Goal: Task Accomplishment & Management: Complete application form

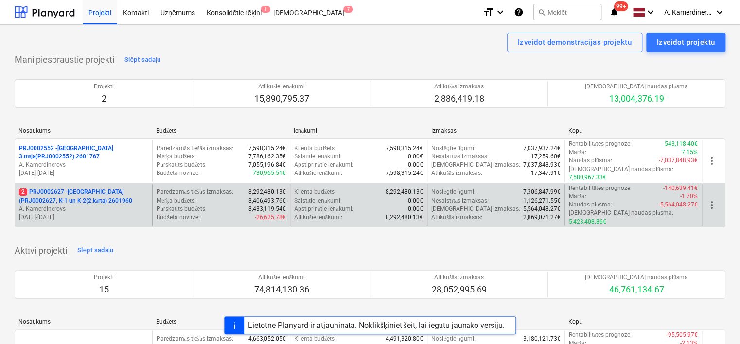
click at [62, 188] on p "2 PRJ0002627 - [GEOGRAPHIC_DATA] (PRJ0002627, K-1 un K-2(2.kārta) 2601960" at bounding box center [83, 196] width 129 height 17
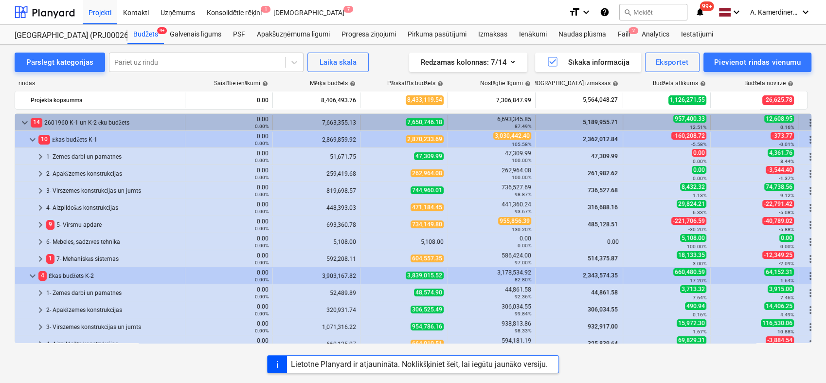
click at [27, 124] on span "keyboard_arrow_down" at bounding box center [25, 123] width 12 height 12
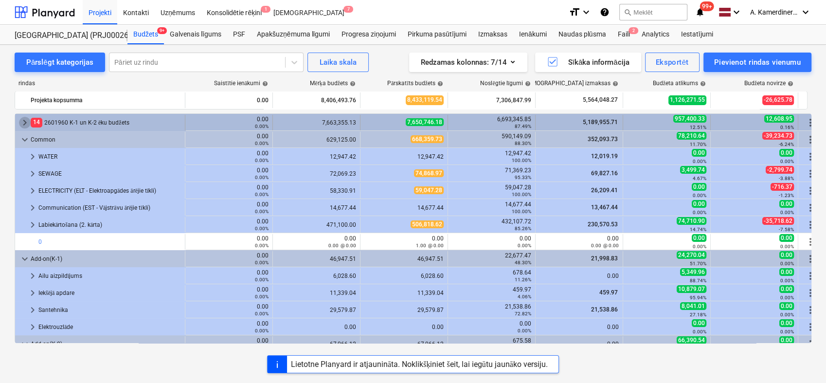
click at [25, 125] on span "keyboard_arrow_right" at bounding box center [25, 123] width 12 height 12
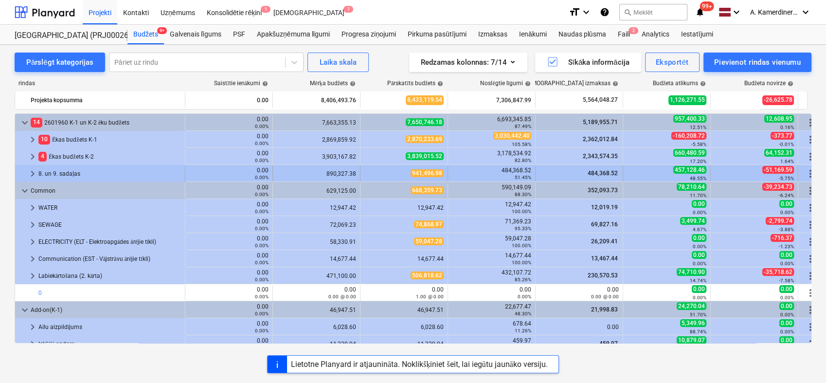
click at [66, 172] on div "8. un 9. sadaļas" at bounding box center [109, 174] width 142 height 16
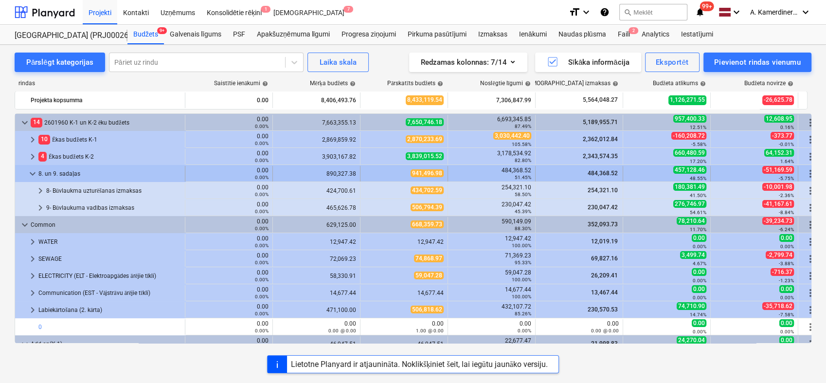
click at [80, 172] on div "8. un 9. sadaļas" at bounding box center [109, 174] width 142 height 16
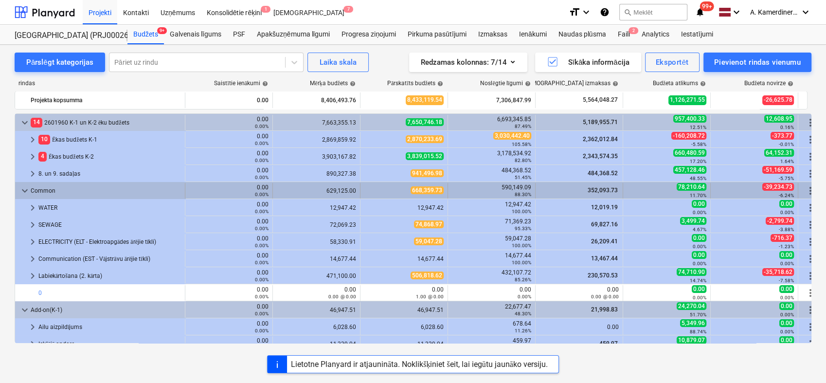
click at [55, 192] on div "Common" at bounding box center [106, 191] width 150 height 16
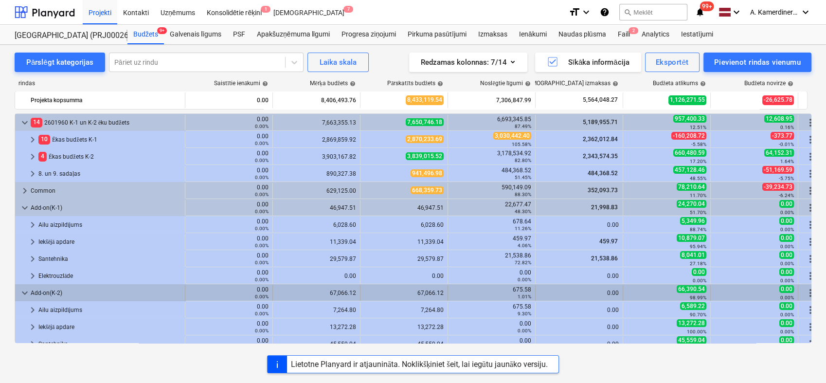
click at [52, 290] on div "Add-on(K-2)" at bounding box center [106, 293] width 150 height 16
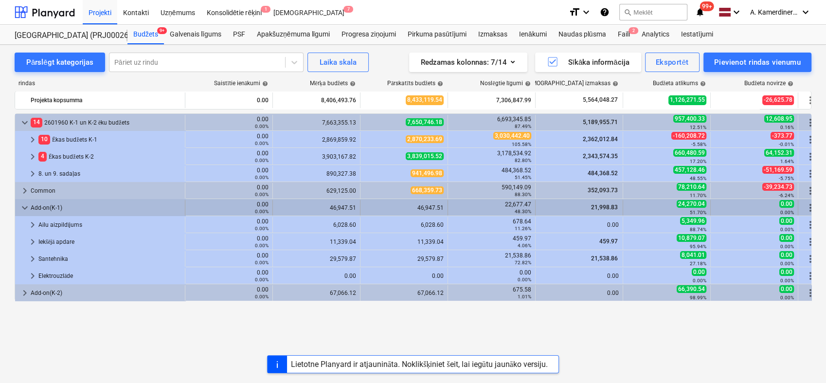
click at [53, 209] on div "Add-on(K-1)" at bounding box center [106, 208] width 150 height 16
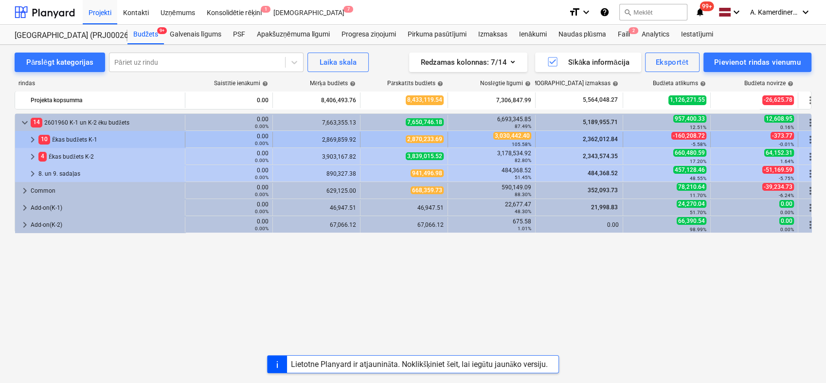
click at [73, 135] on div "10 Ēkas budžets K-1" at bounding box center [109, 140] width 142 height 16
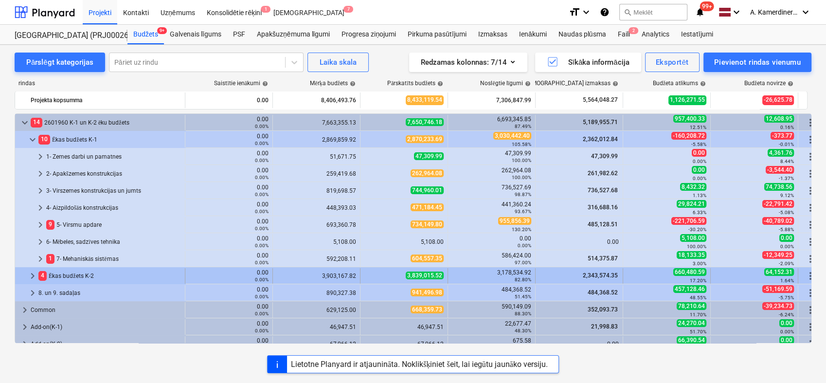
click at [70, 275] on div "4 Ēkas budžets K-2" at bounding box center [109, 276] width 142 height 16
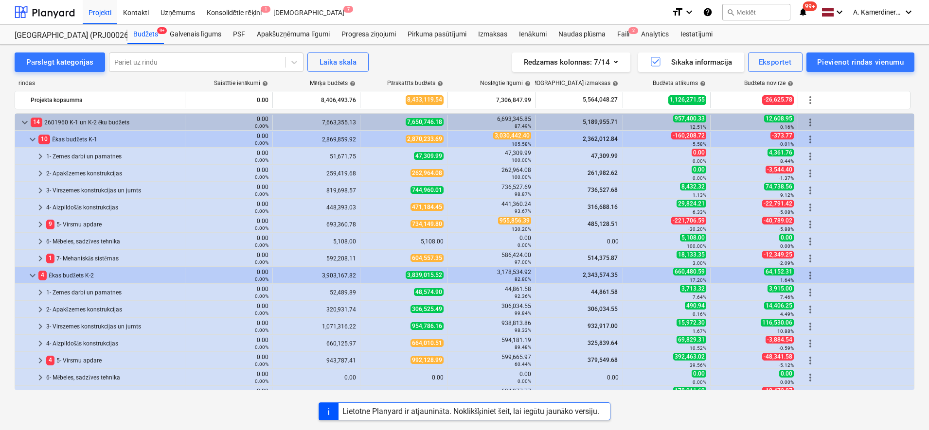
click at [382, 75] on div "rindas Saistītie ienākumi help Mērķa budžets help Pārskatīts budžets help Noslē…" at bounding box center [464, 237] width 899 height 330
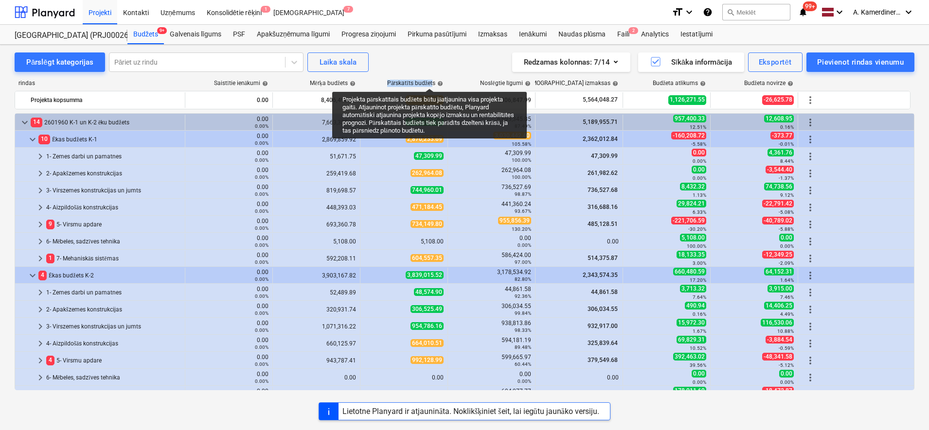
drag, startPoint x: 388, startPoint y: 80, endPoint x: 431, endPoint y: 80, distance: 43.8
click at [431, 80] on div "Pārskatīts budžets help" at bounding box center [415, 83] width 56 height 7
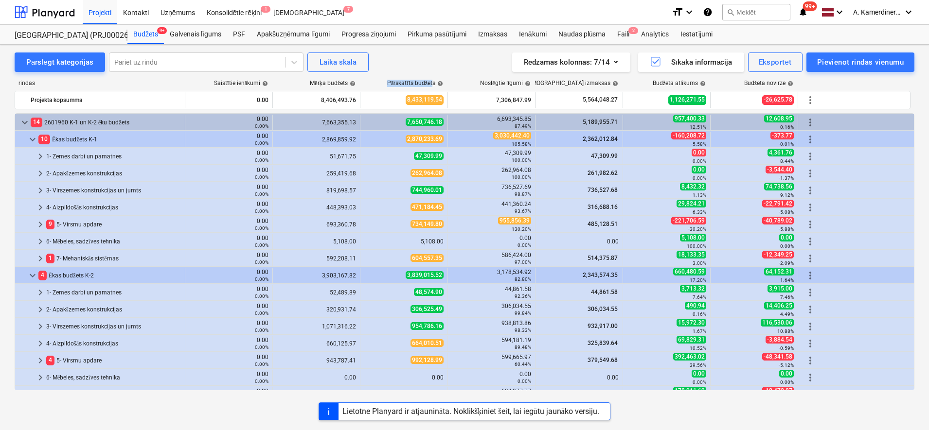
drag, startPoint x: 405, startPoint y: 63, endPoint x: 404, endPoint y: 69, distance: 6.2
click at [405, 63] on div "Pārslēgt kategorijas Pāriet uz rindu Laika skala Redzamas kolonnas : 7/14 Sīkāk…" at bounding box center [464, 62] width 899 height 19
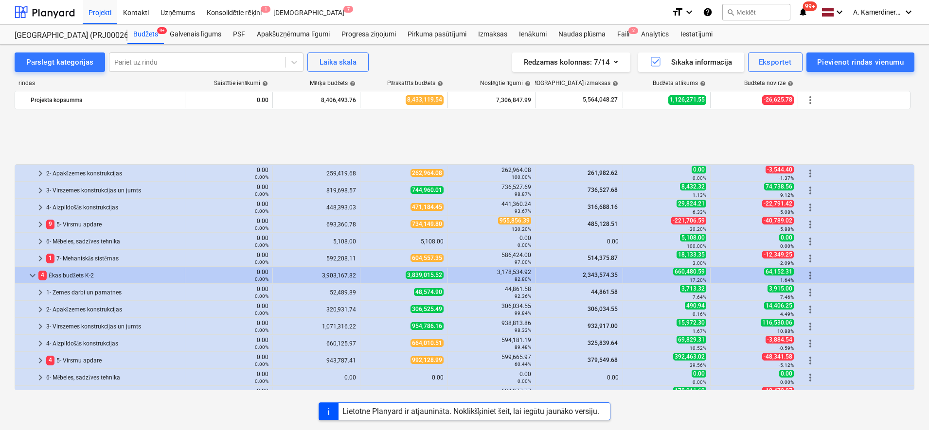
scroll to position [80, 0]
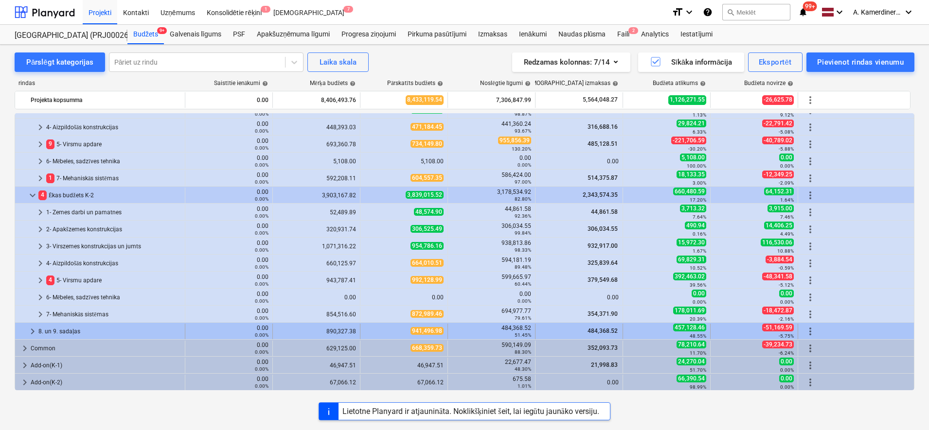
click at [73, 334] on div "8. un 9. sadaļas" at bounding box center [109, 332] width 142 height 16
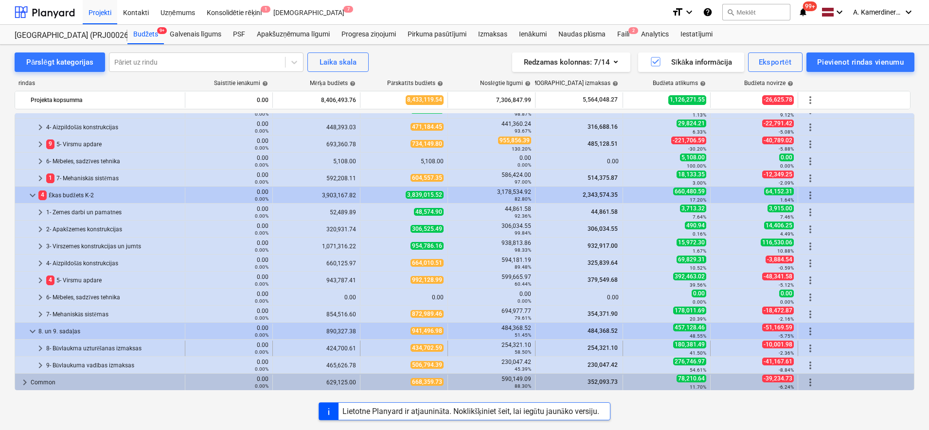
click at [75, 344] on div "8- Būvlaukma uzturēšanas izmaksas" at bounding box center [113, 349] width 135 height 16
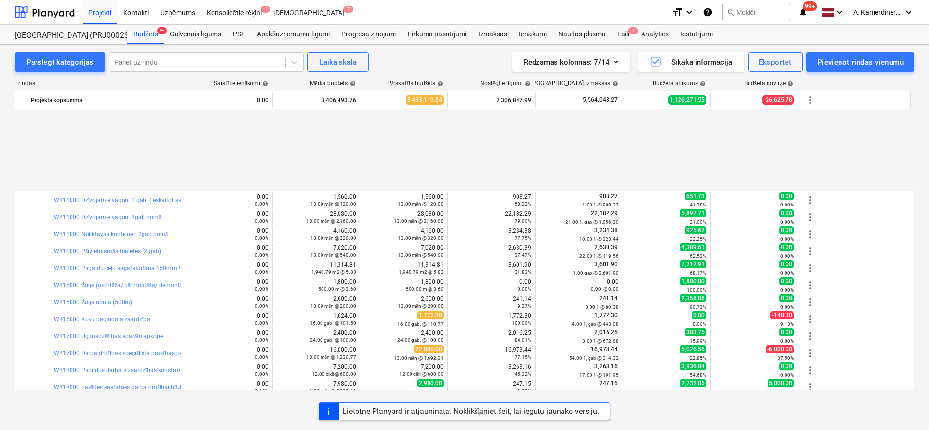
scroll to position [384, 0]
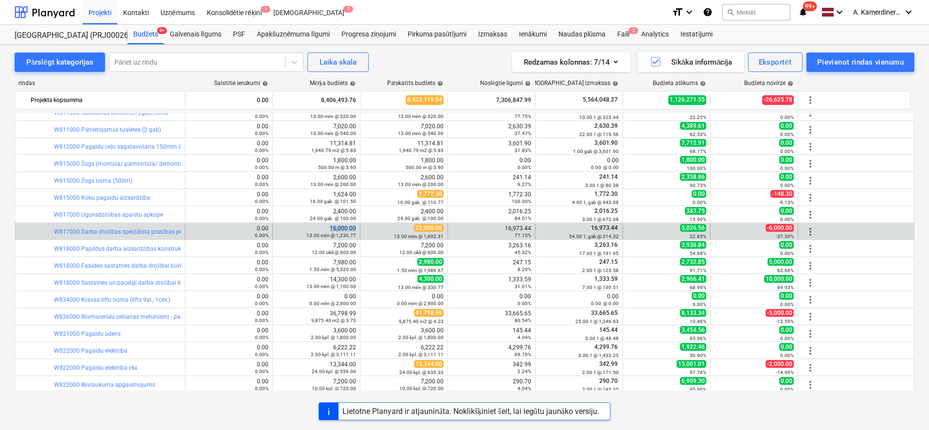
drag, startPoint x: 332, startPoint y: 229, endPoint x: 357, endPoint y: 228, distance: 25.4
click at [357, 228] on div "16,000.00 13.00 mēn @ 1,230.77" at bounding box center [317, 232] width 88 height 16
drag, startPoint x: 594, startPoint y: 230, endPoint x: 620, endPoint y: 228, distance: 26.4
click at [620, 228] on div "16,973.44 54.00 1, gab @ 314.32" at bounding box center [579, 232] width 88 height 16
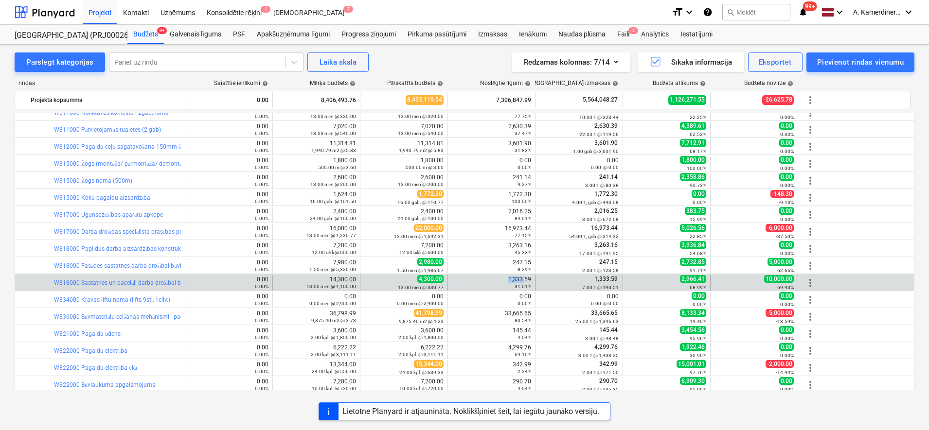
drag, startPoint x: 506, startPoint y: 280, endPoint x: 526, endPoint y: 277, distance: 19.7
click at [526, 277] on div "1,333.59 31.01%" at bounding box center [491, 283] width 79 height 14
click at [416, 278] on div "4,300.00 13.00 mēn @ 330.77" at bounding box center [403, 282] width 79 height 15
drag, startPoint x: 423, startPoint y: 280, endPoint x: 447, endPoint y: 280, distance: 24.3
click at [447, 280] on div "edit 4,300.00 13.00 mēn @ 330.77" at bounding box center [404, 283] width 88 height 16
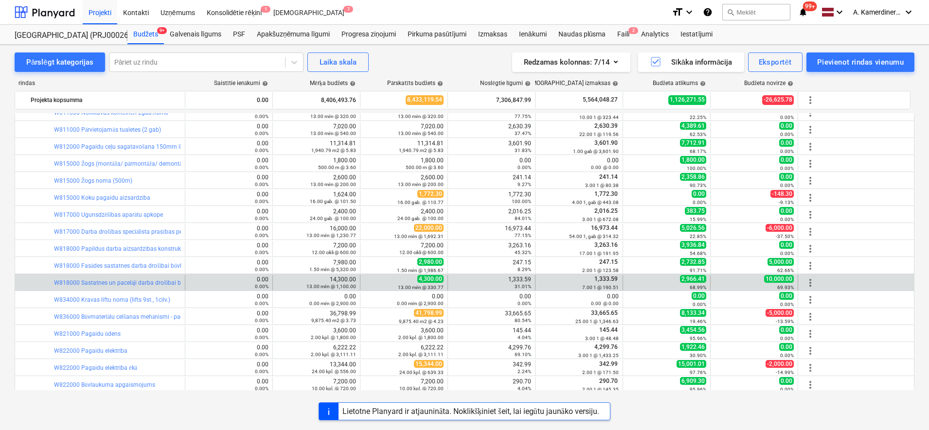
drag, startPoint x: 447, startPoint y: 280, endPoint x: 459, endPoint y: 282, distance: 11.8
click at [459, 282] on div "1,333.59 31.01%" at bounding box center [491, 283] width 79 height 14
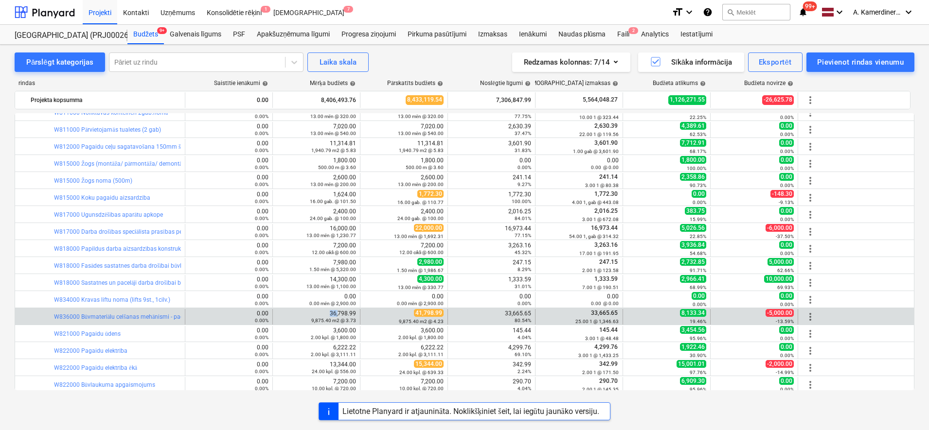
drag, startPoint x: 331, startPoint y: 312, endPoint x: 339, endPoint y: 313, distance: 7.8
click at [339, 313] on div "36,798.99 9,875.40 m2 @ 3.73" at bounding box center [316, 317] width 79 height 14
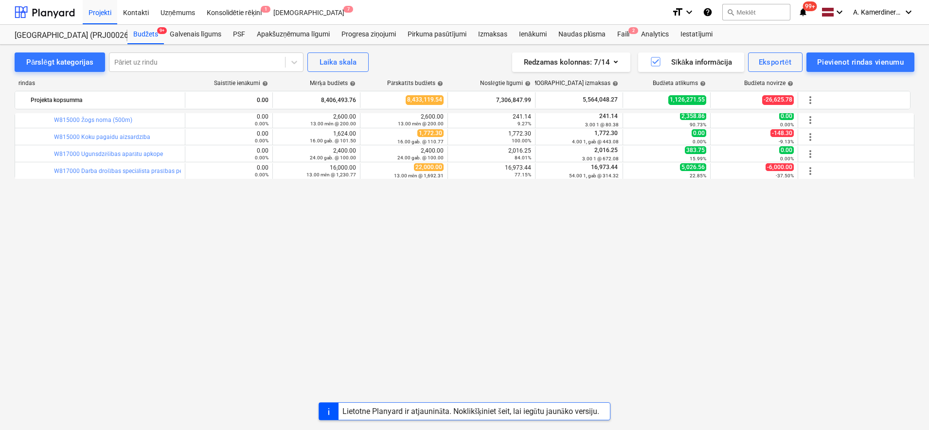
scroll to position [202, 0]
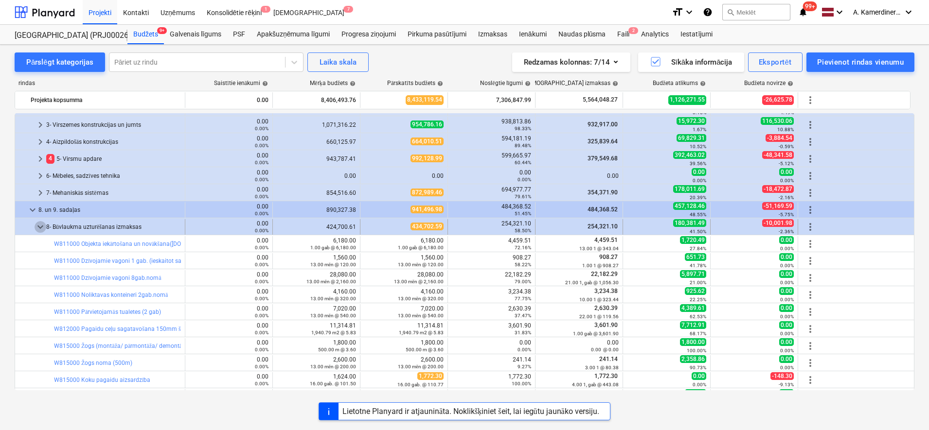
click at [37, 229] on span "keyboard_arrow_down" at bounding box center [41, 227] width 12 height 12
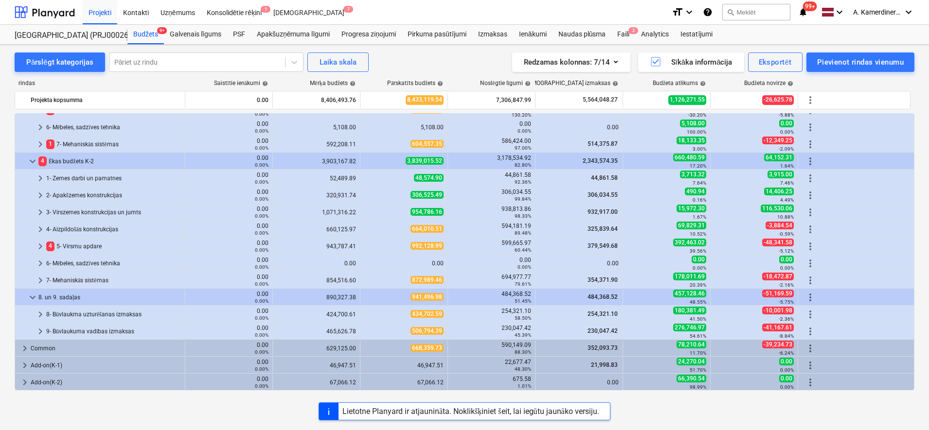
scroll to position [114, 0]
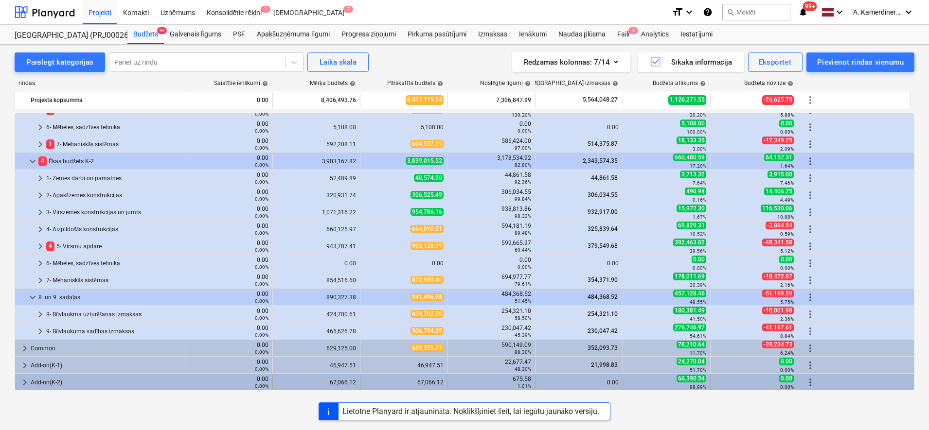
click at [88, 344] on div "Add-on(K-2)" at bounding box center [106, 383] width 150 height 16
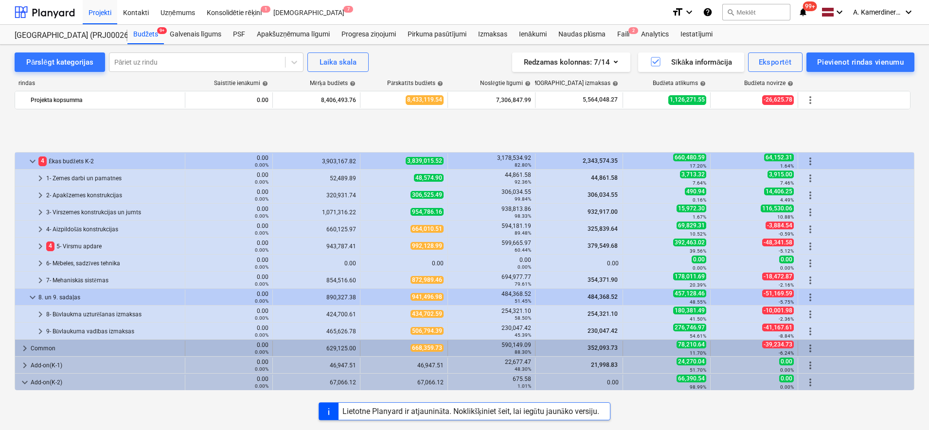
scroll to position [182, 0]
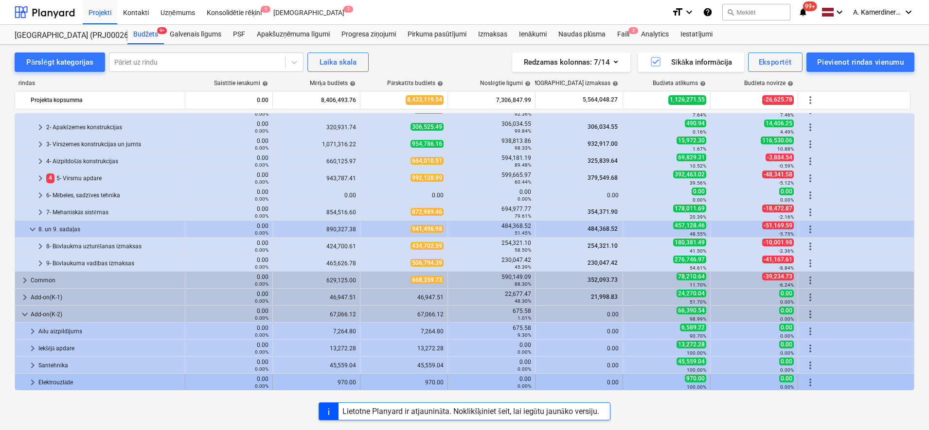
click at [72, 344] on div "Elektrouzlāde" at bounding box center [109, 383] width 142 height 16
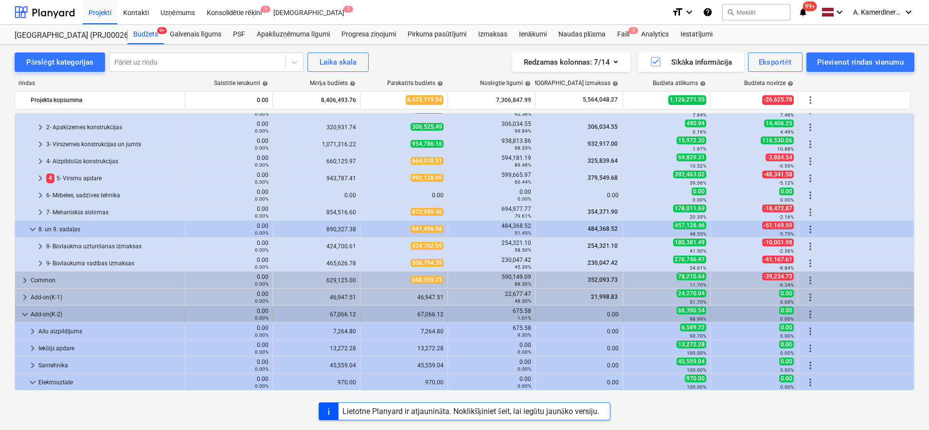
click at [55, 317] on div "Add-on(K-2)" at bounding box center [106, 315] width 150 height 16
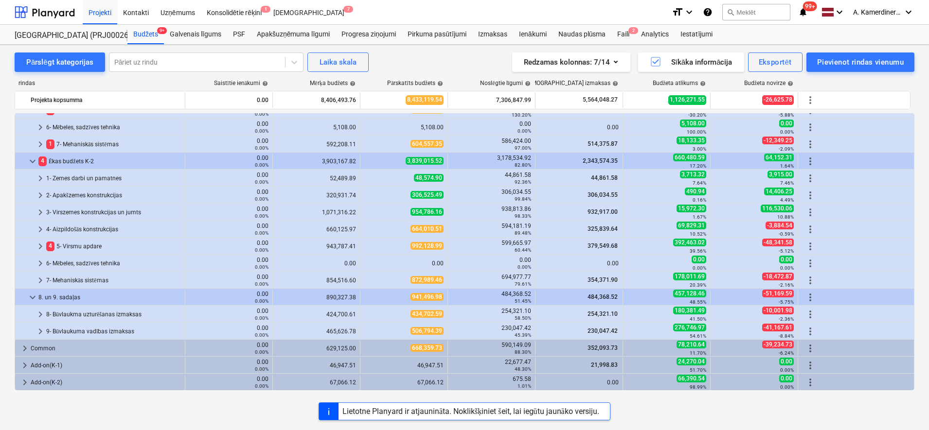
scroll to position [114, 0]
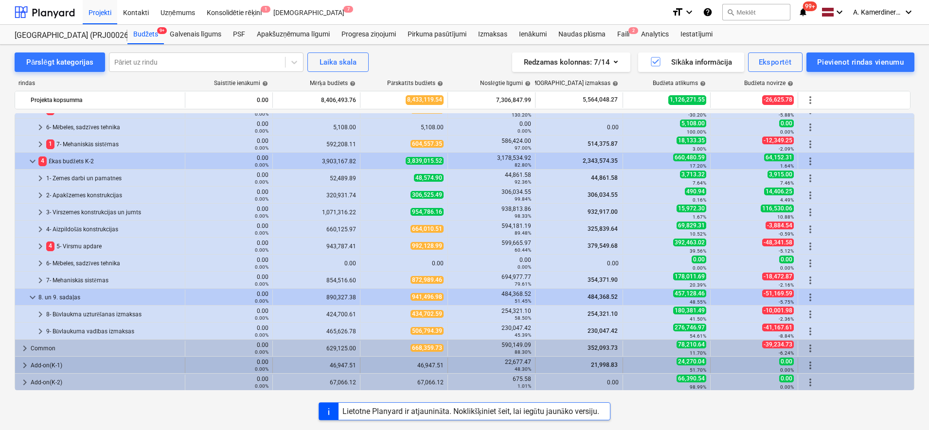
click at [47, 344] on div "Add-on(K-1)" at bounding box center [106, 366] width 150 height 16
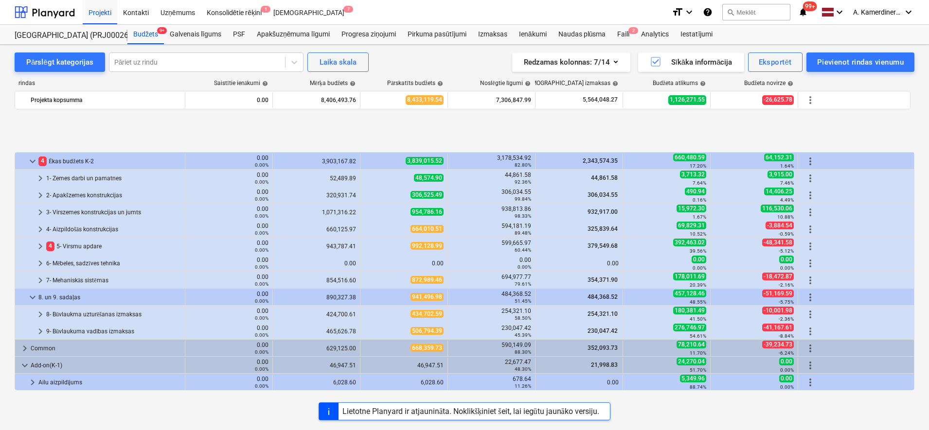
scroll to position [182, 0]
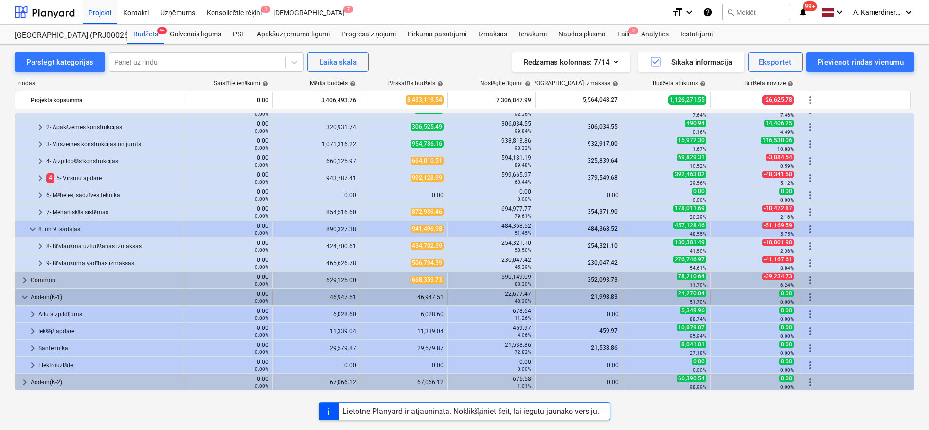
click at [52, 298] on div "Add-on(K-1)" at bounding box center [106, 298] width 150 height 16
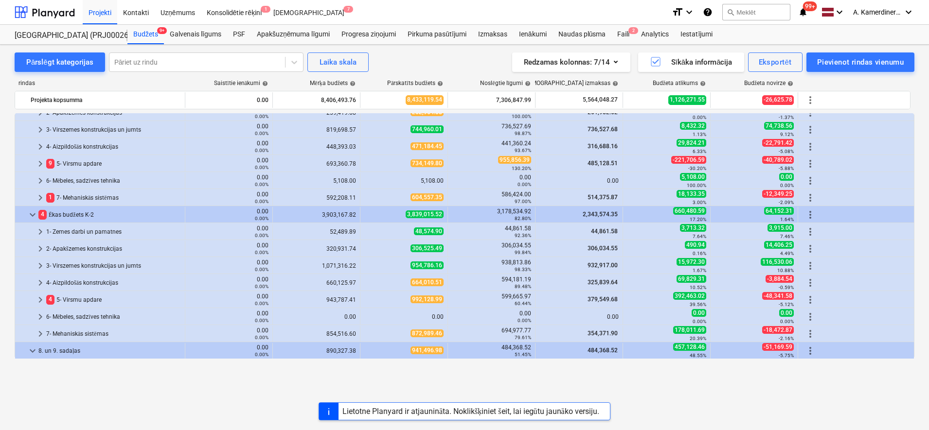
scroll to position [0, 0]
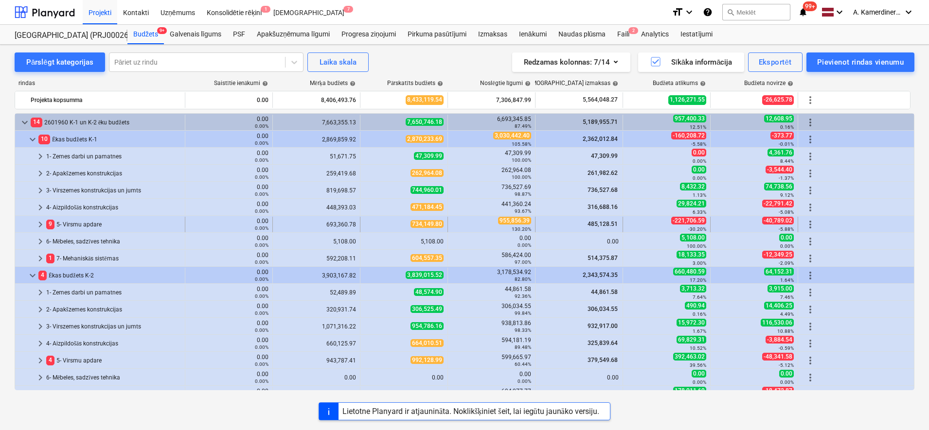
click at [102, 223] on div "9 5- Virsmu apdare" at bounding box center [113, 225] width 135 height 16
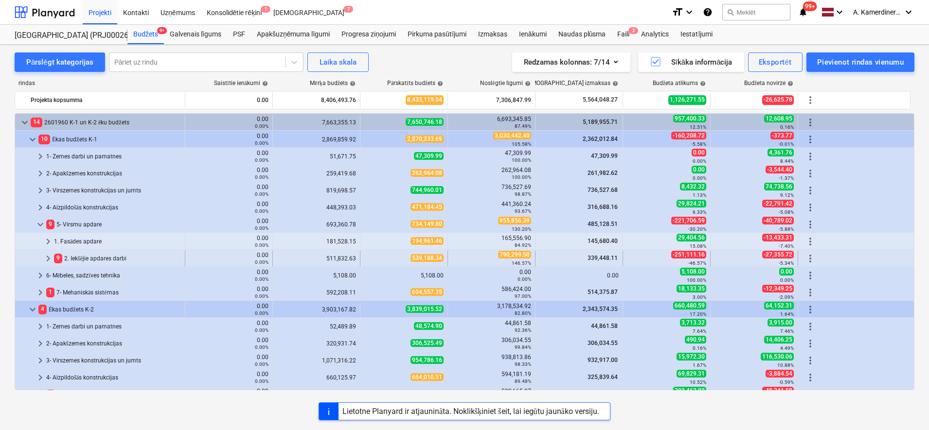
click at [86, 261] on div "9 2. Iekšējie apdares darbi" at bounding box center [117, 259] width 127 height 16
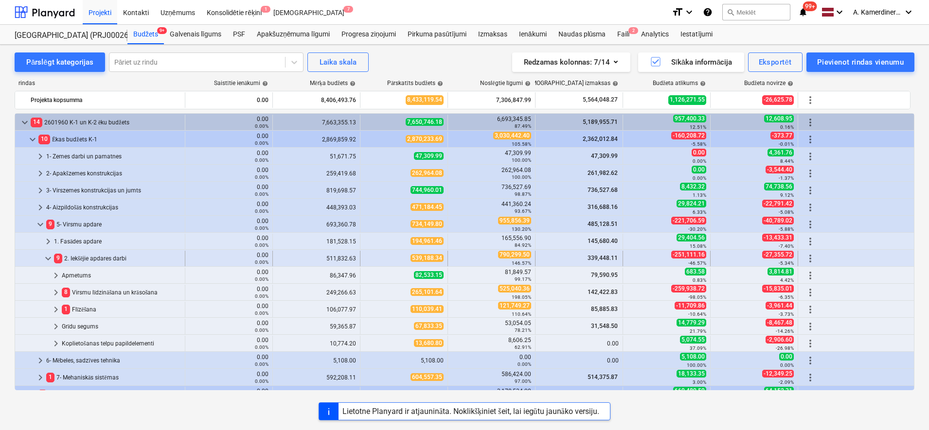
click at [76, 252] on div "9 2. Iekšējie apdares darbi" at bounding box center [117, 259] width 127 height 16
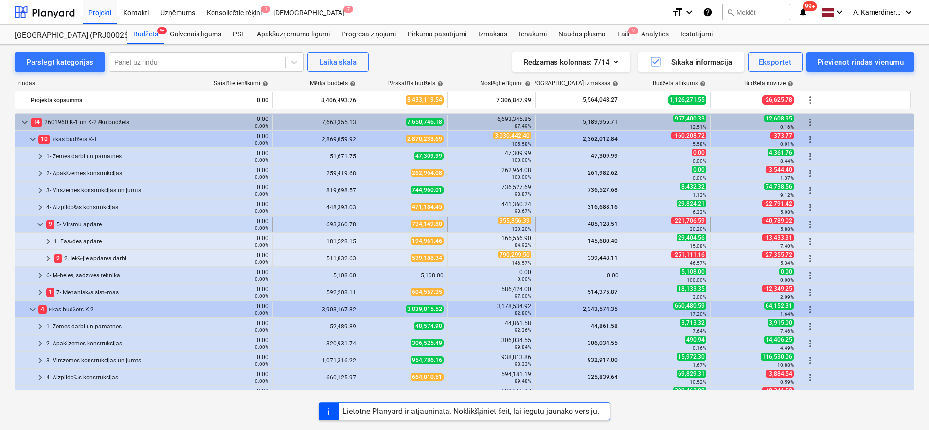
click at [81, 224] on div "9 5- Virsmu apdare" at bounding box center [113, 225] width 135 height 16
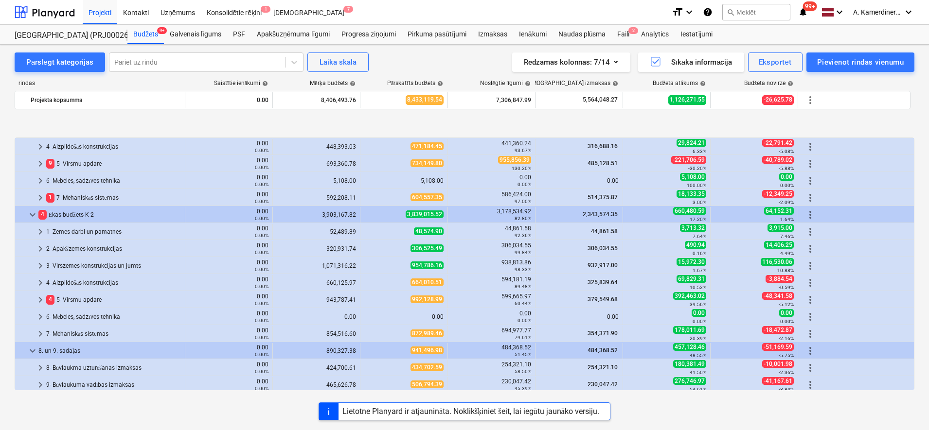
scroll to position [114, 0]
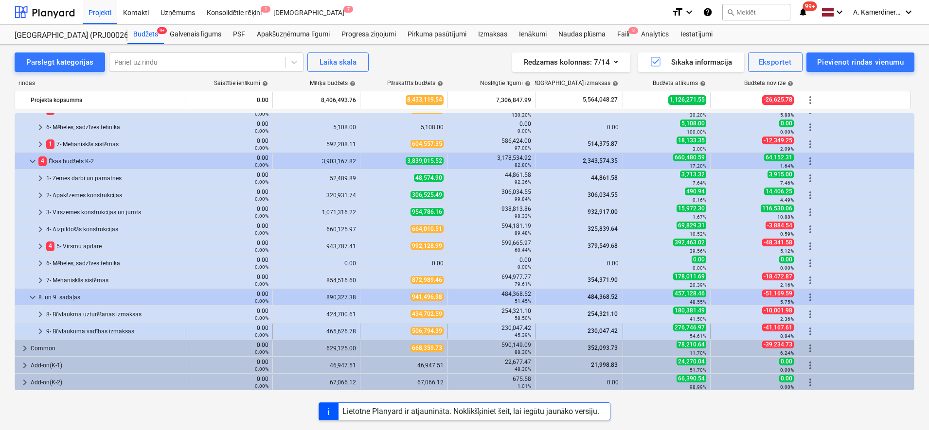
click at [144, 327] on div "9- Būvlaukuma vadības izmaksas" at bounding box center [113, 332] width 135 height 16
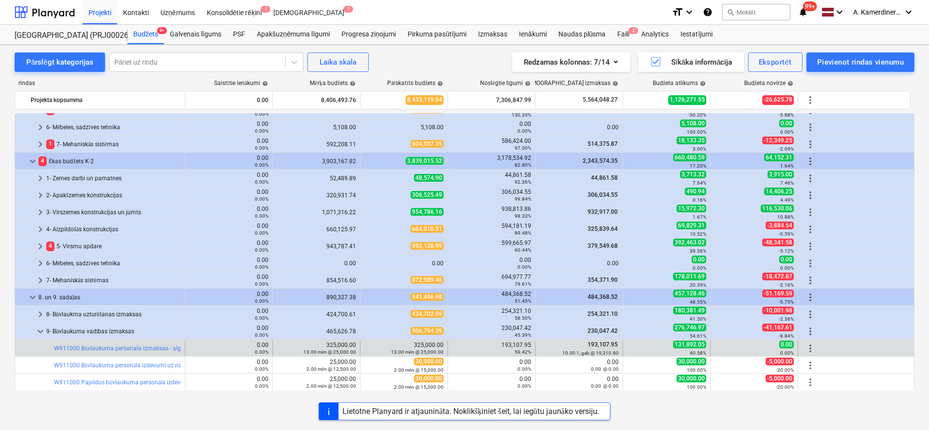
scroll to position [236, 0]
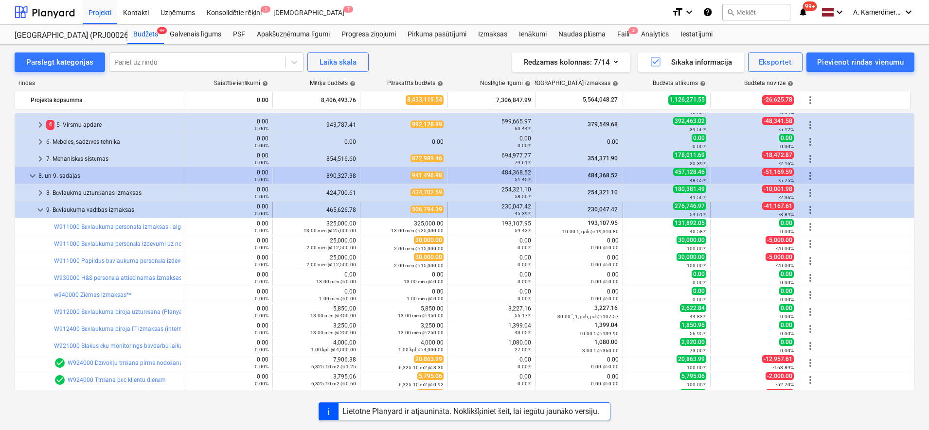
click at [85, 210] on div "9- Būvlaukuma vadības izmaksas" at bounding box center [113, 210] width 135 height 16
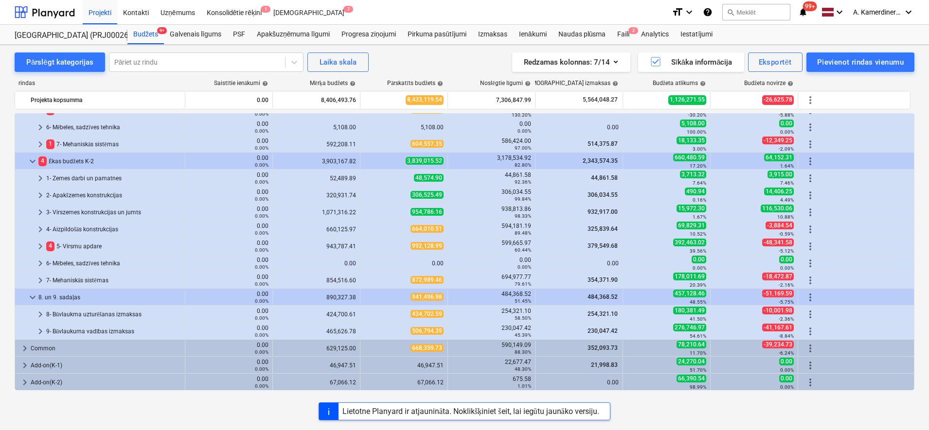
scroll to position [114, 0]
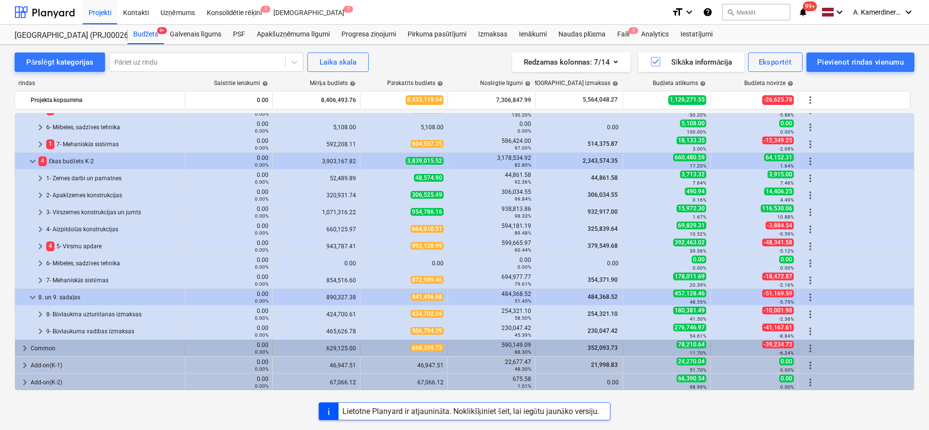
click at [54, 344] on div "Common" at bounding box center [106, 349] width 150 height 16
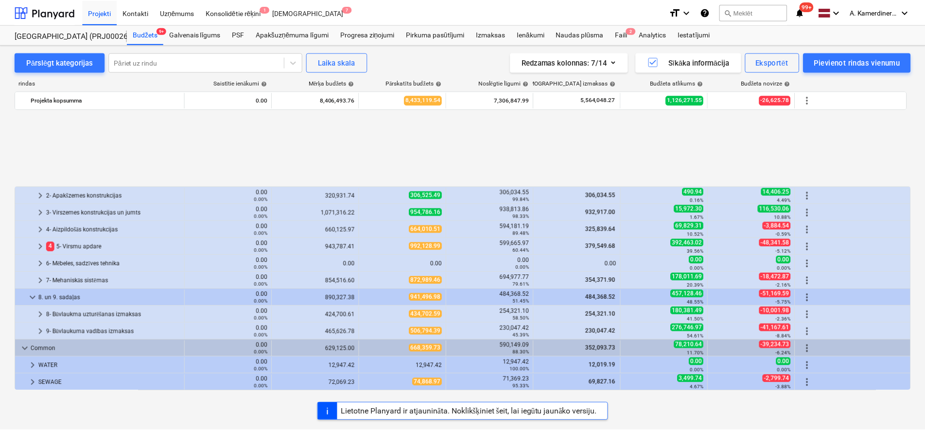
scroll to position [216, 0]
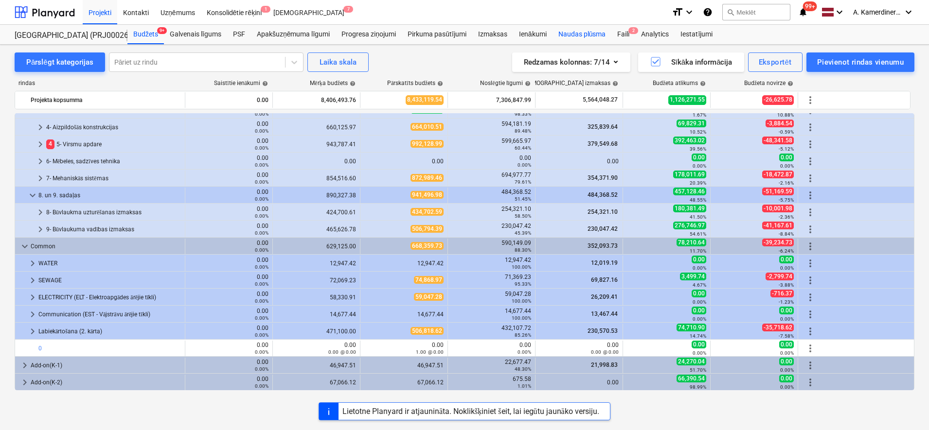
click at [590, 38] on div "Naudas plūsma" at bounding box center [581, 34] width 59 height 19
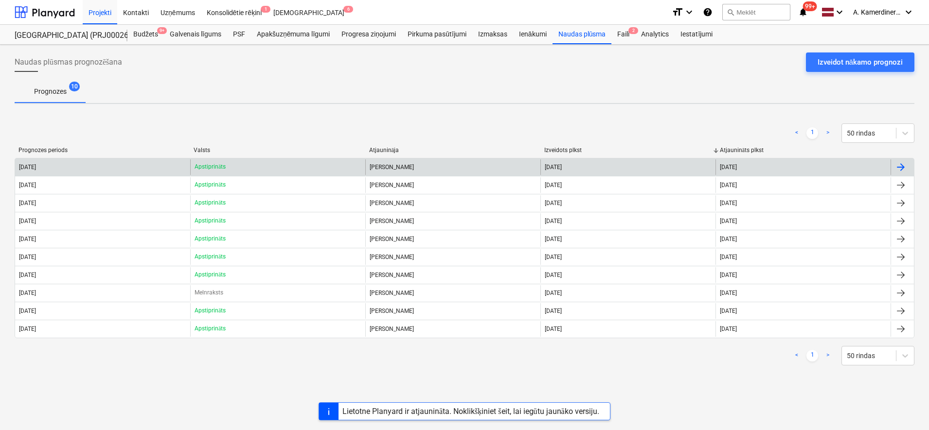
click at [208, 165] on p "Apstiprināts" at bounding box center [209, 167] width 31 height 8
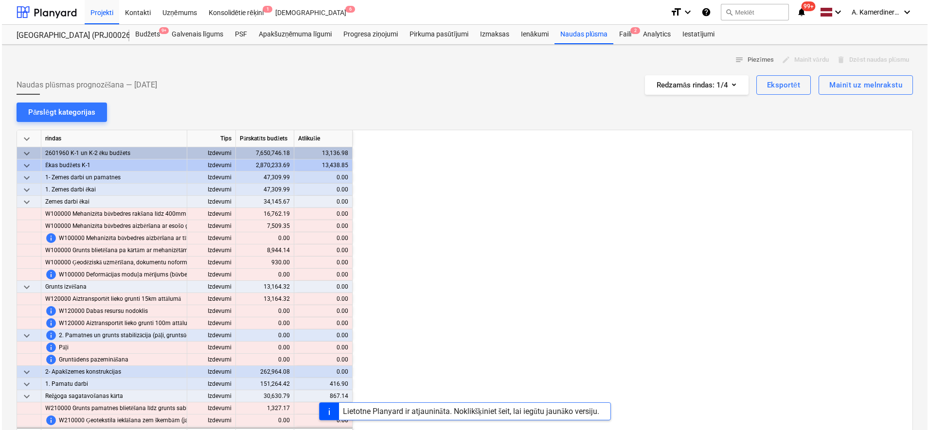
scroll to position [0, 972]
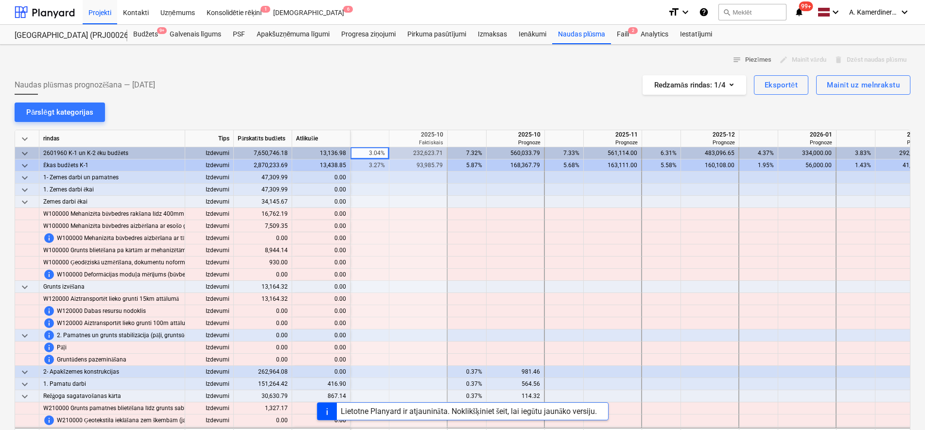
click at [25, 142] on span "keyboard_arrow_down" at bounding box center [25, 139] width 12 height 12
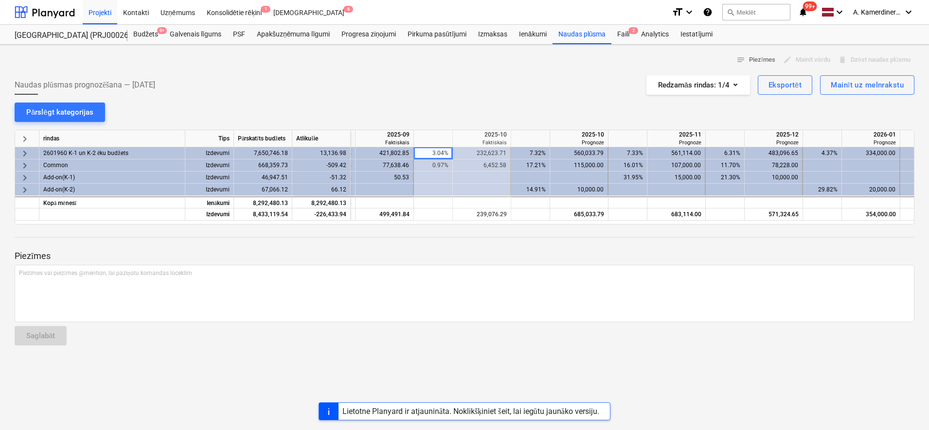
scroll to position [0, 923]
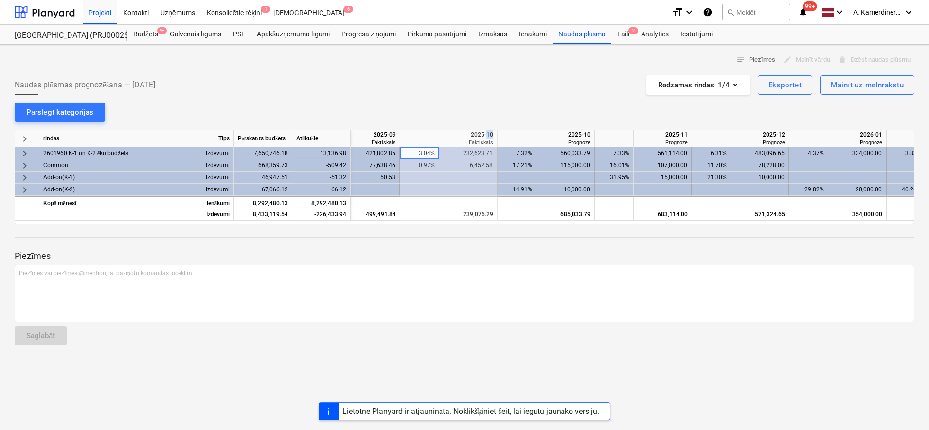
drag, startPoint x: 487, startPoint y: 133, endPoint x: 493, endPoint y: 134, distance: 5.4
click at [493, 134] on div "2025-10" at bounding box center [468, 134] width 50 height 9
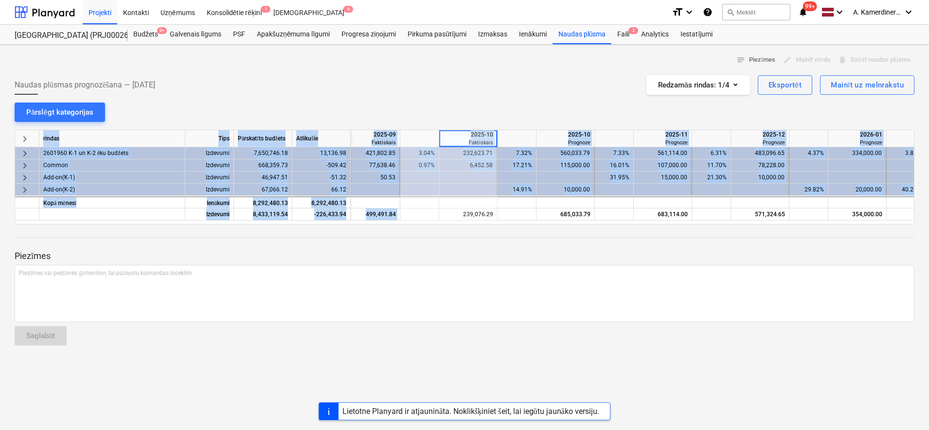
drag, startPoint x: 493, startPoint y: 134, endPoint x: 494, endPoint y: 222, distance: 88.0
click at [494, 222] on div "keyboard_arrow_right rindas Tips Pārskatīts budžets Atlikušie 2025-09 Faktiskai…" at bounding box center [464, 177] width 899 height 95
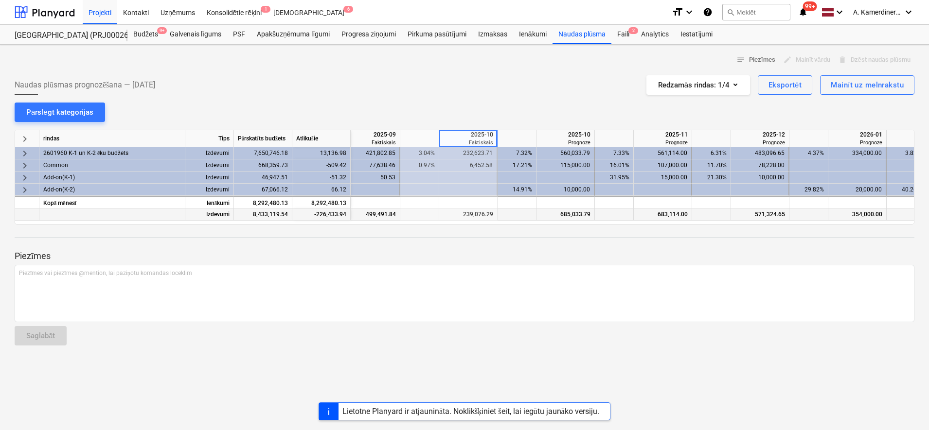
drag, startPoint x: 494, startPoint y: 222, endPoint x: 485, endPoint y: 214, distance: 11.4
click at [485, 214] on div "239,076.29" at bounding box center [468, 215] width 50 height 12
drag, startPoint x: 562, startPoint y: 212, endPoint x: 589, endPoint y: 216, distance: 27.4
click at [589, 216] on div "685,033.79" at bounding box center [565, 215] width 50 height 12
drag, startPoint x: 463, startPoint y: 212, endPoint x: 490, endPoint y: 214, distance: 26.4
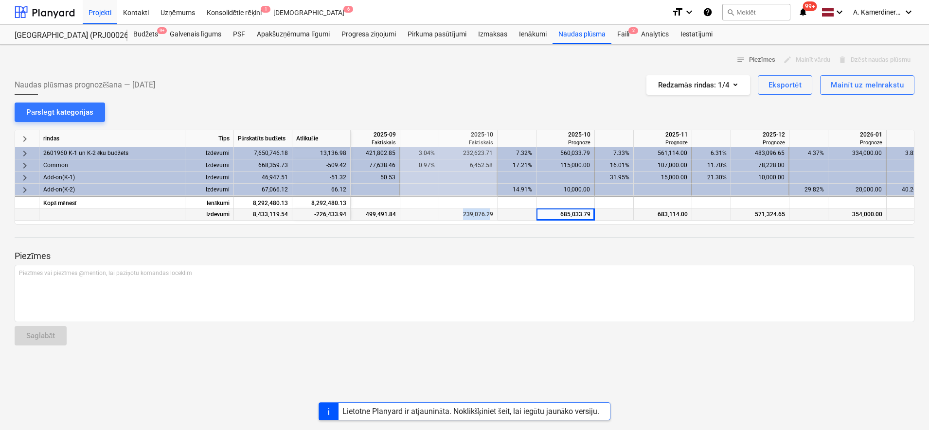
click at [490, 214] on div "239,076.29" at bounding box center [468, 215] width 50 height 12
drag, startPoint x: 562, startPoint y: 212, endPoint x: 591, endPoint y: 215, distance: 29.4
click at [591, 215] on div "685,033.79" at bounding box center [565, 215] width 58 height 12
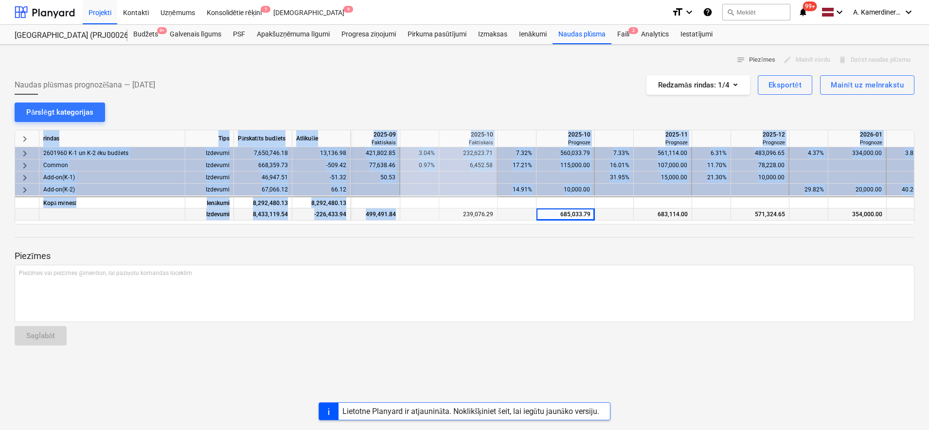
drag, startPoint x: 434, startPoint y: 224, endPoint x: 417, endPoint y: 220, distance: 17.6
click at [417, 220] on div "keyboard_arrow_right rindas Tips Pārskatīts budžets Atlikušie 2025-09 Faktiskai…" at bounding box center [464, 177] width 899 height 95
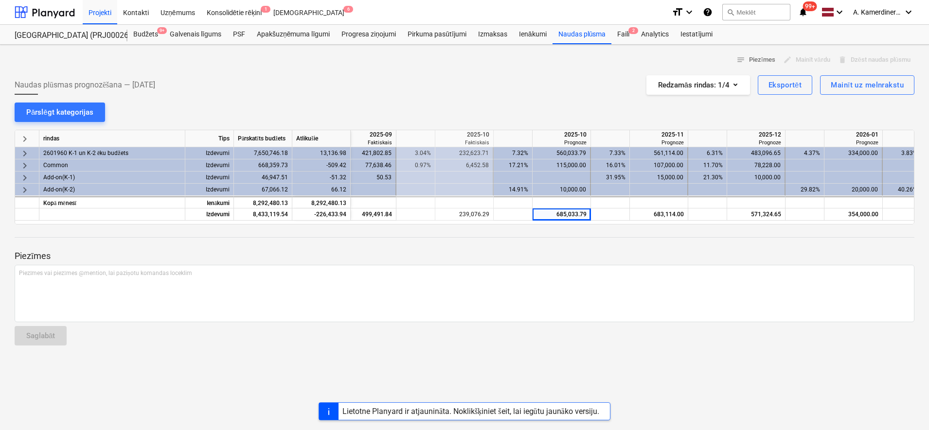
drag, startPoint x: 429, startPoint y: 224, endPoint x: 410, endPoint y: 221, distance: 19.2
click at [410, 221] on div "keyboard_arrow_right rindas Tips Pārskatīts budžets Atlikušie 2025-09 Faktiskai…" at bounding box center [464, 177] width 899 height 95
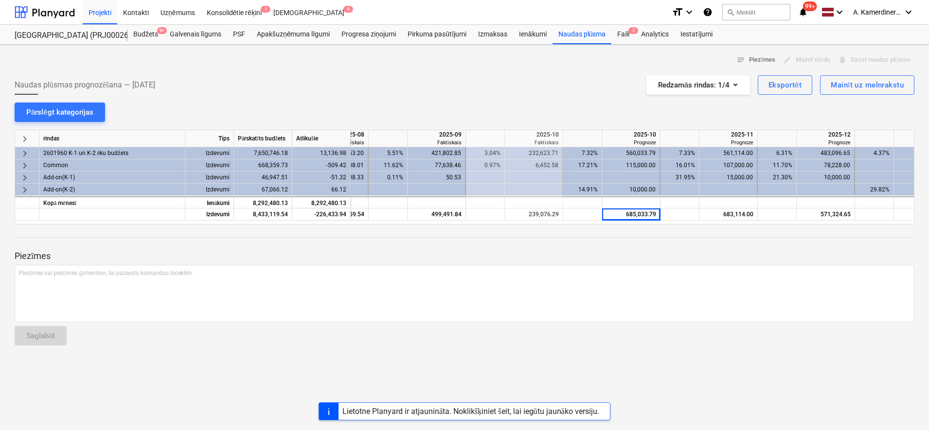
scroll to position [0, 853]
click at [149, 36] on div "Budžets 9+" at bounding box center [145, 34] width 36 height 19
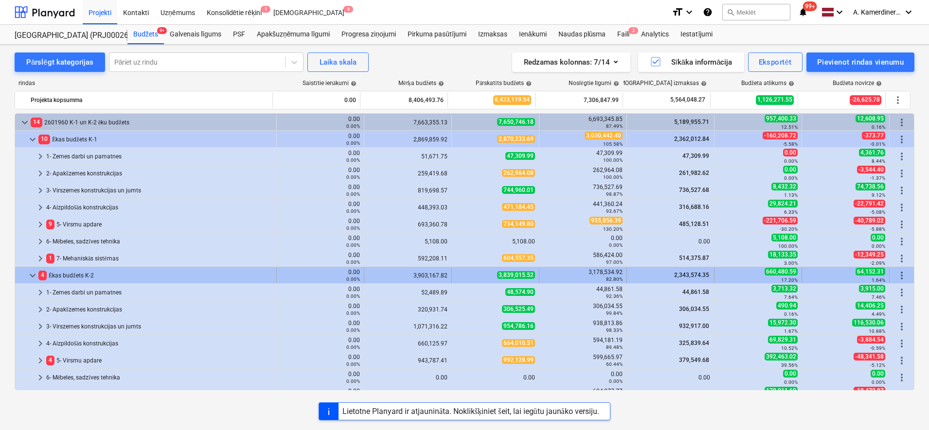
click at [35, 276] on span "keyboard_arrow_down" at bounding box center [33, 276] width 12 height 12
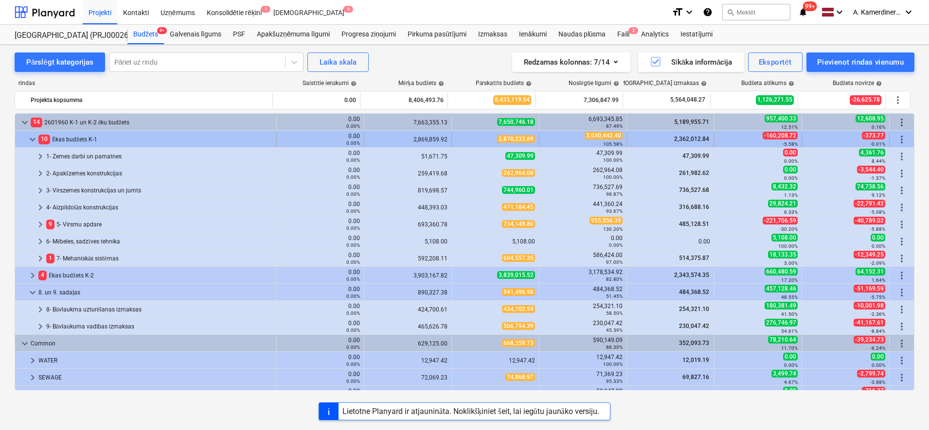
click at [35, 136] on span "keyboard_arrow_down" at bounding box center [33, 140] width 12 height 12
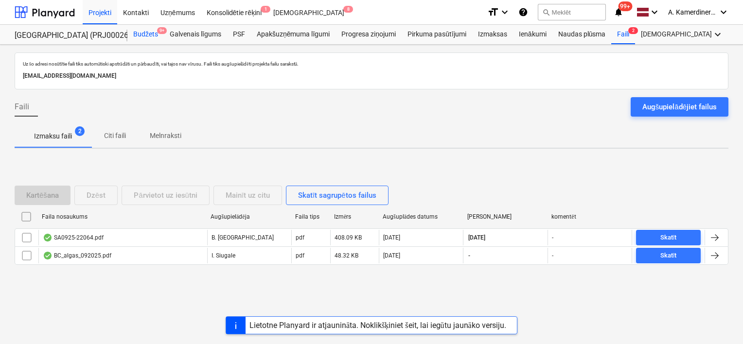
click at [159, 29] on span "9+" at bounding box center [162, 30] width 10 height 7
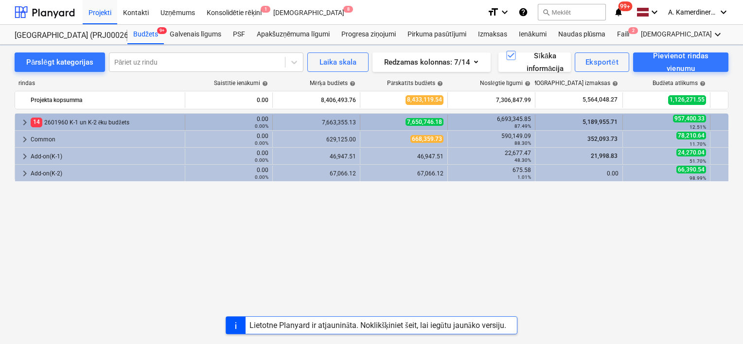
click at [89, 120] on div "14 2601960 K-1 un K-2 ēku budžets" at bounding box center [106, 123] width 150 height 16
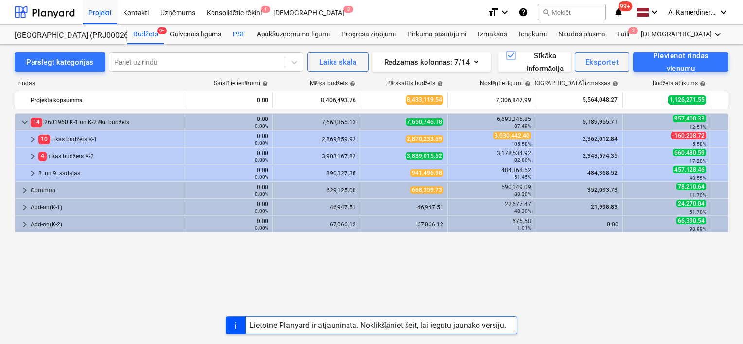
click at [246, 37] on div "PSF" at bounding box center [239, 34] width 24 height 19
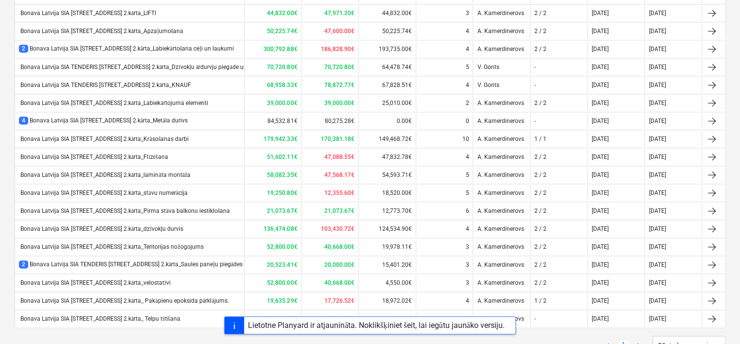
scroll to position [530, 0]
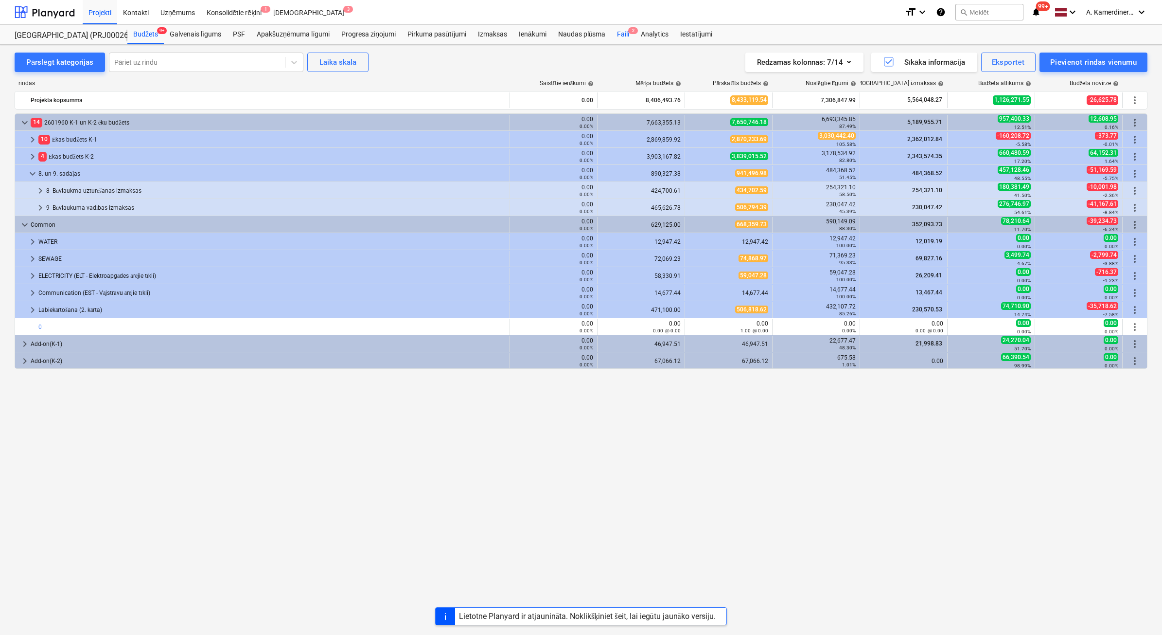
click at [628, 35] on div "Faili 2" at bounding box center [623, 34] width 24 height 19
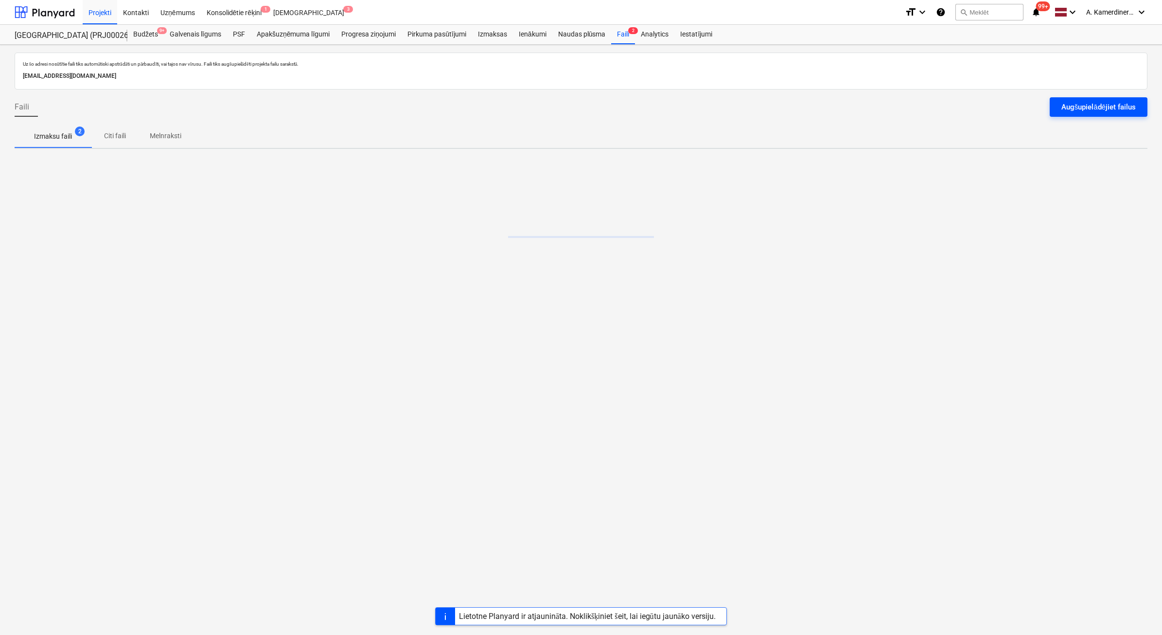
click at [1088, 110] on div "Augšupielādējiet failus" at bounding box center [1098, 107] width 74 height 13
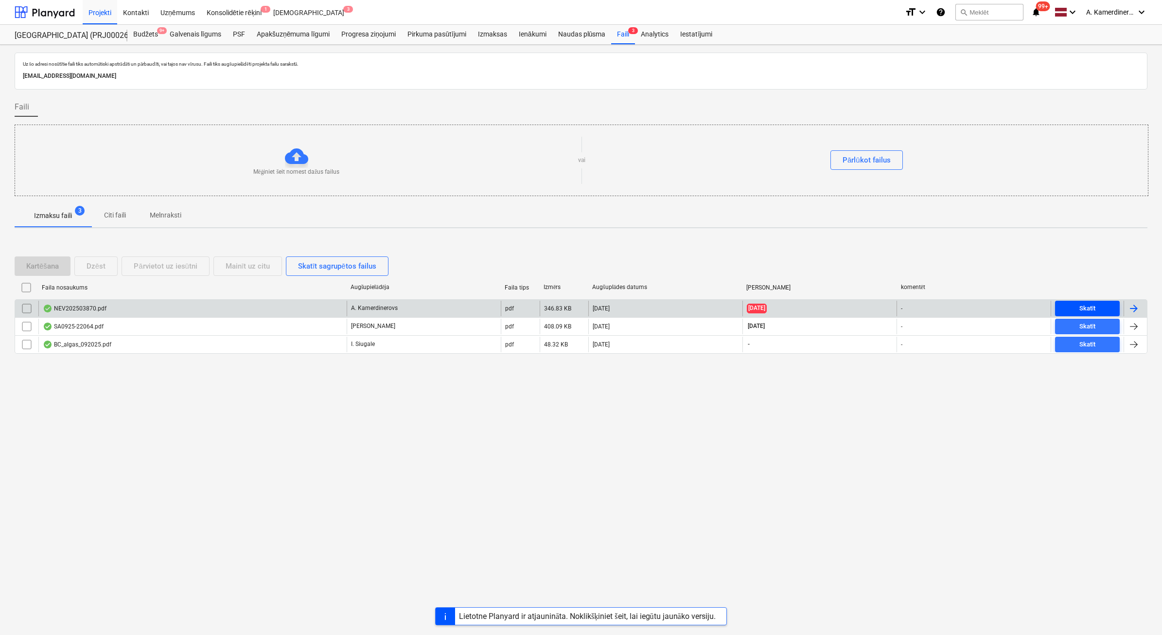
click at [1103, 311] on span "Skatīt" at bounding box center [1087, 308] width 57 height 11
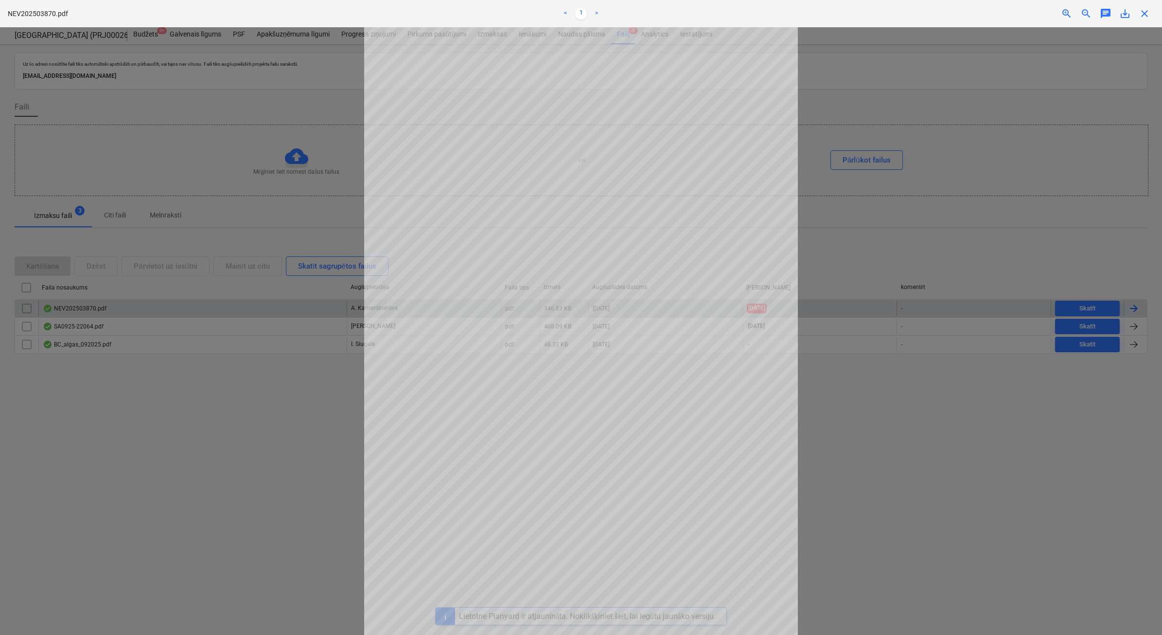
click at [1036, 226] on div at bounding box center [581, 330] width 1162 height 607
click at [1141, 20] on div "NEV202503870.pdf < 1 > zoom_in zoom_out chat 0 save_alt close" at bounding box center [581, 13] width 1162 height 27
click at [1143, 10] on span "close" at bounding box center [1145, 14] width 12 height 12
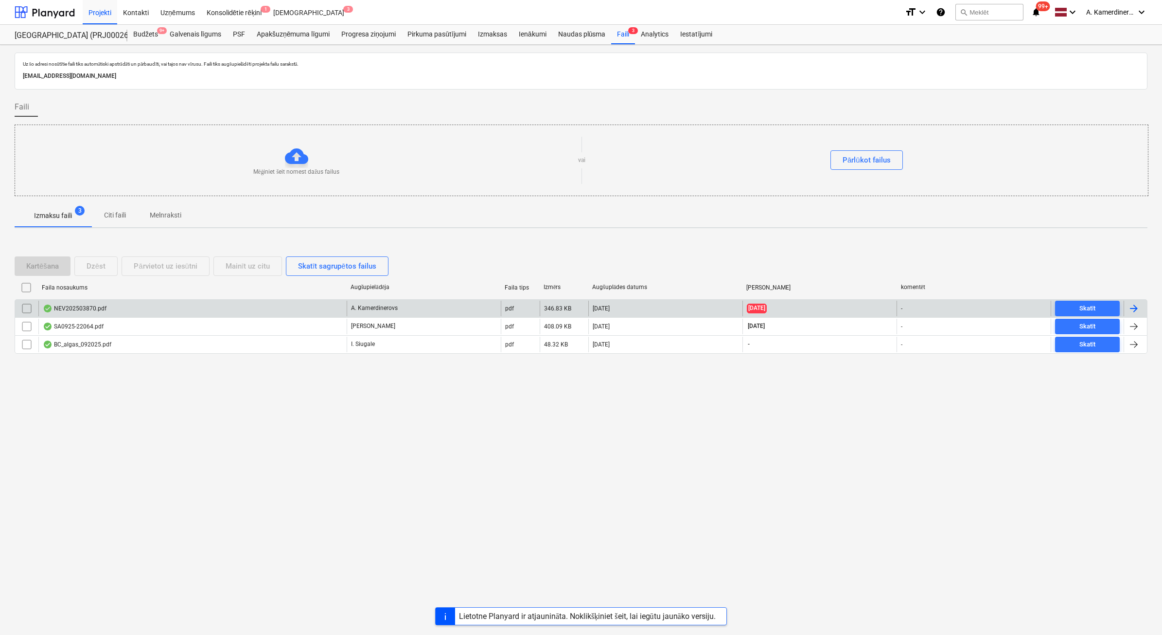
click at [1131, 310] on div at bounding box center [1134, 308] width 12 height 12
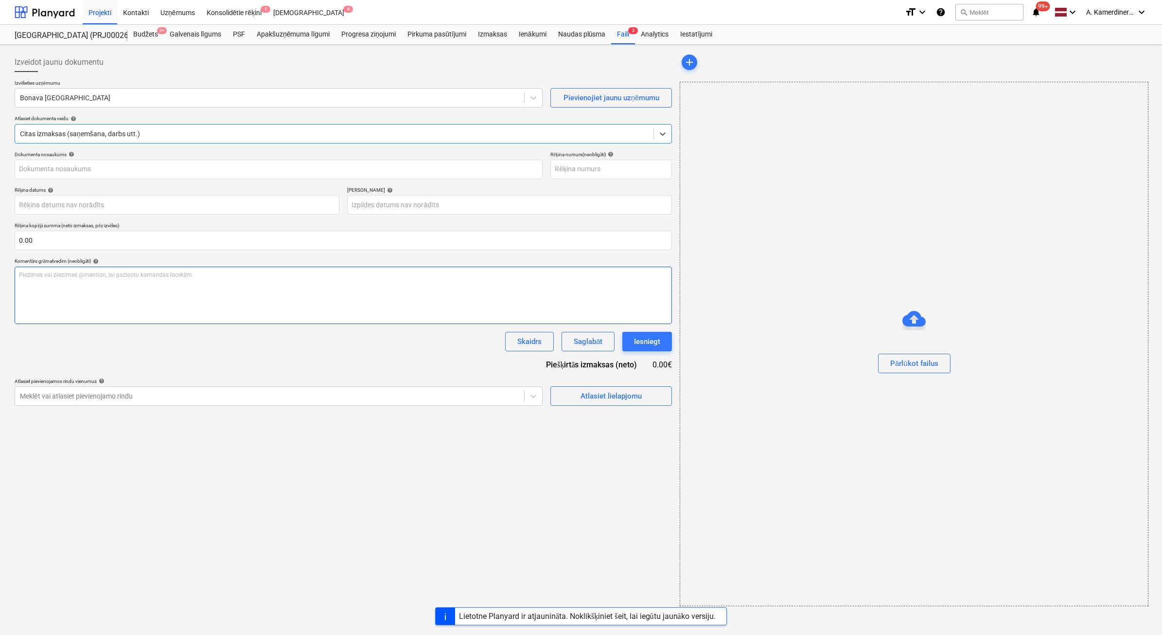
type input "202503870"
type input "[DATE]"
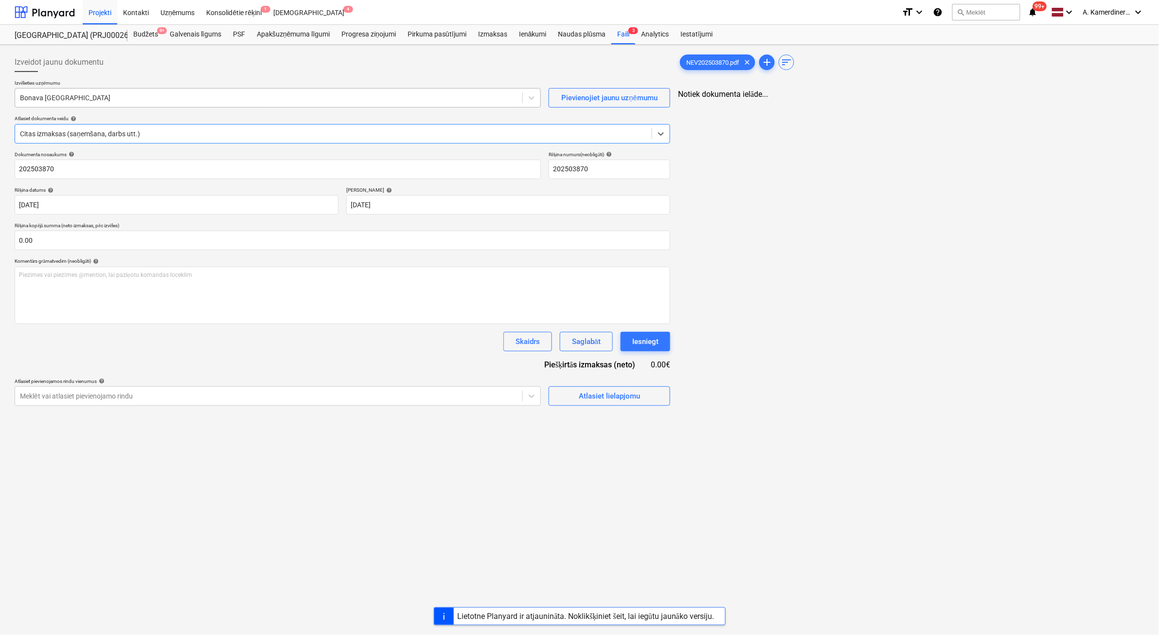
click at [106, 94] on div at bounding box center [268, 98] width 497 height 10
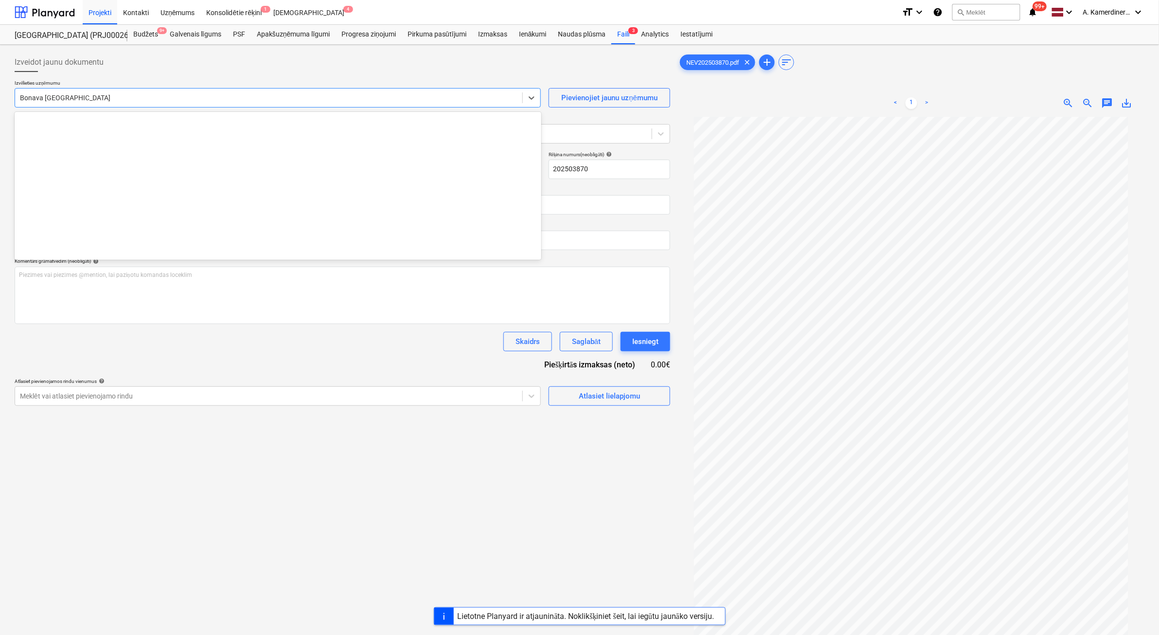
scroll to position [1804, 0]
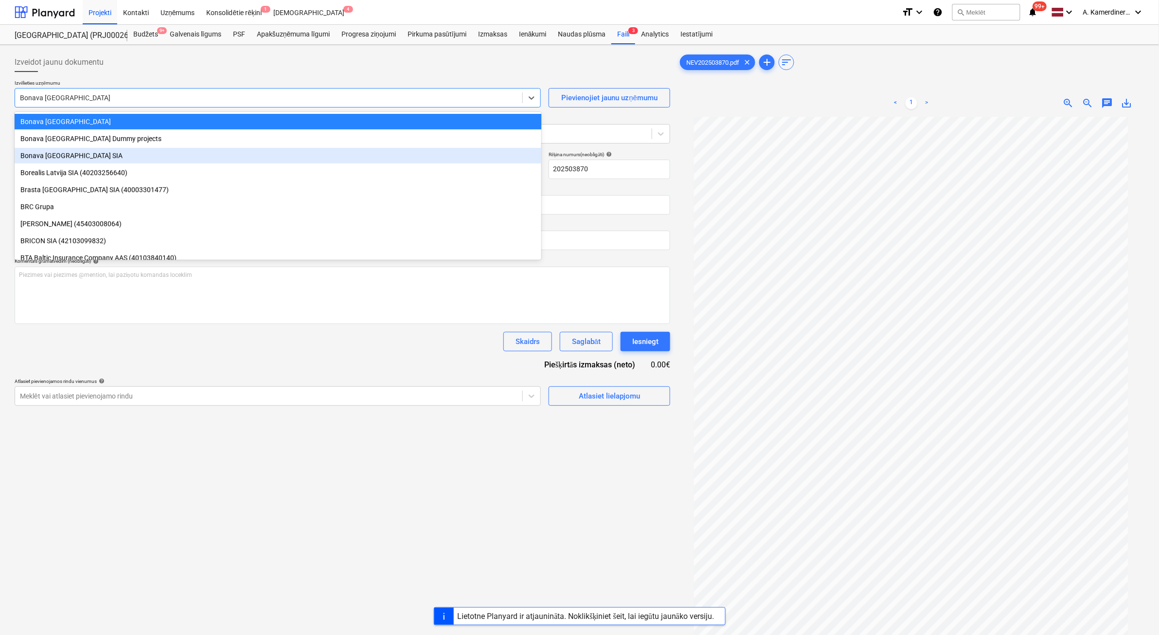
click at [71, 157] on div "Bonava [GEOGRAPHIC_DATA] SIA" at bounding box center [278, 156] width 527 height 16
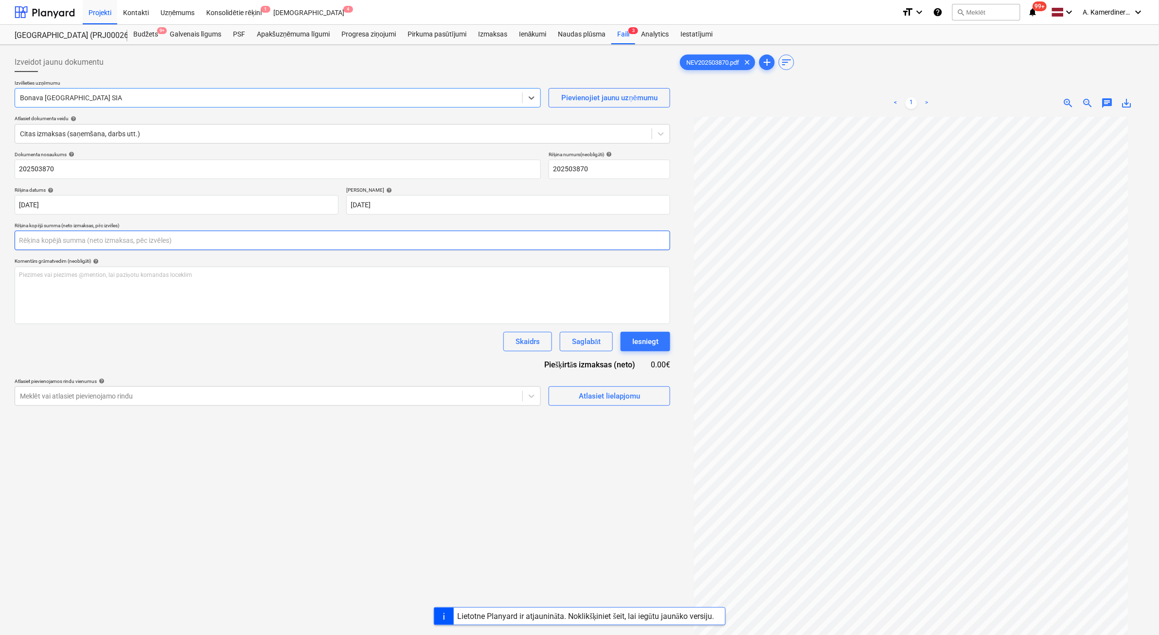
click at [229, 234] on input "text" at bounding box center [342, 239] width 655 height 19
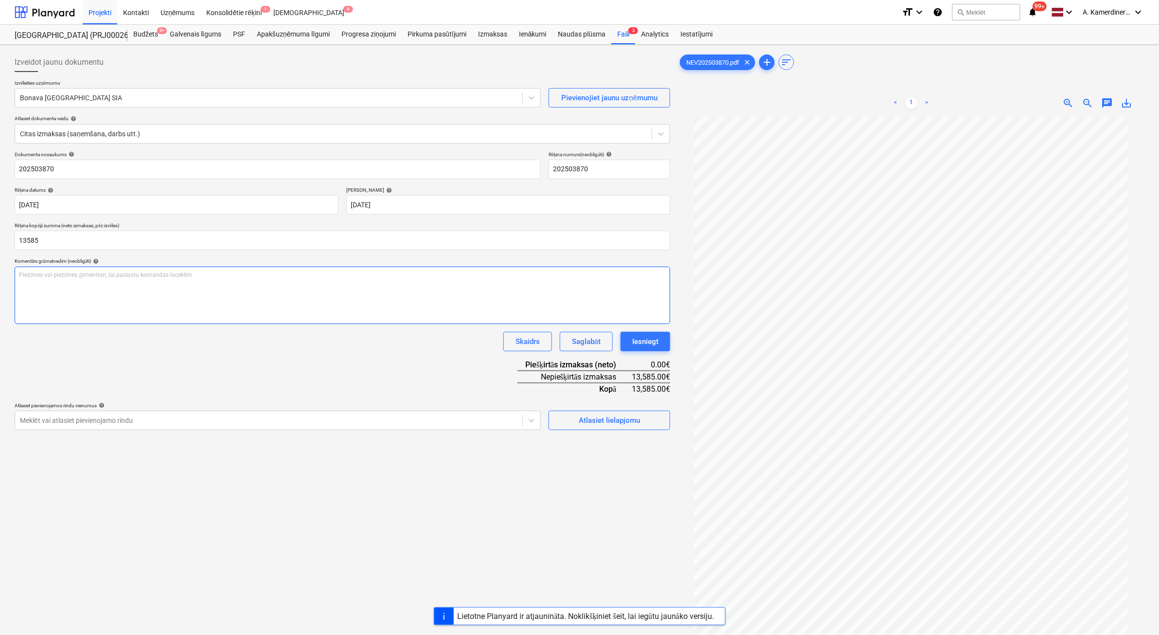
type input "13,585.00"
click at [201, 297] on div "Piezīmes vai piezīmes @mention, lai paziņotu komandas loceklim ﻿" at bounding box center [342, 294] width 655 height 57
click at [206, 417] on div at bounding box center [268, 420] width 497 height 10
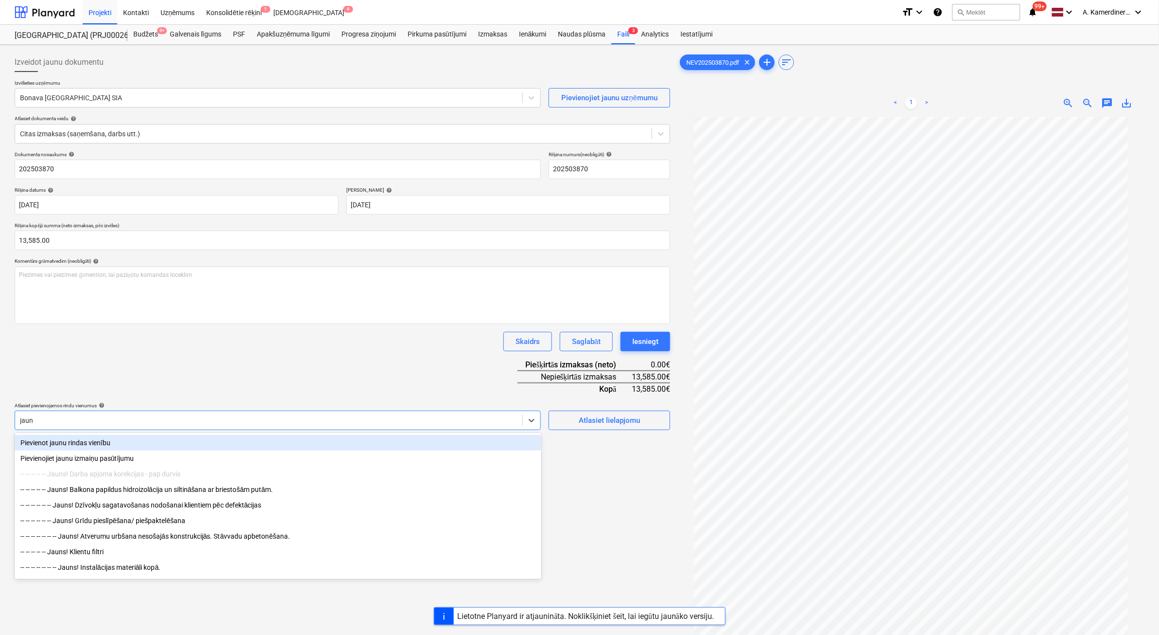
type input "jauns"
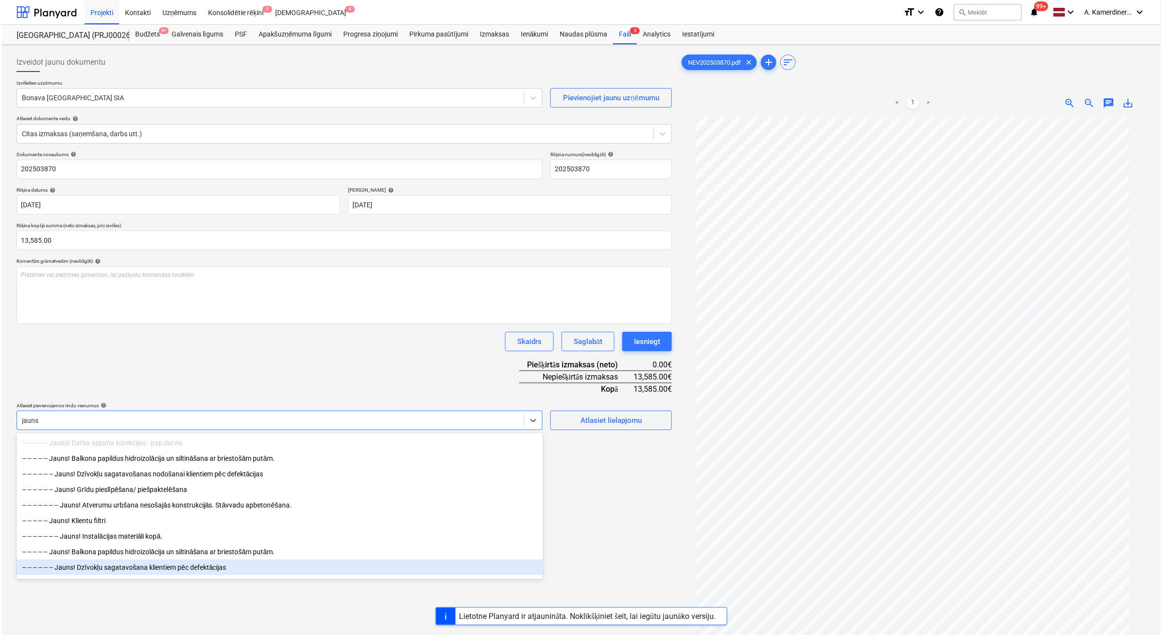
scroll to position [135, 0]
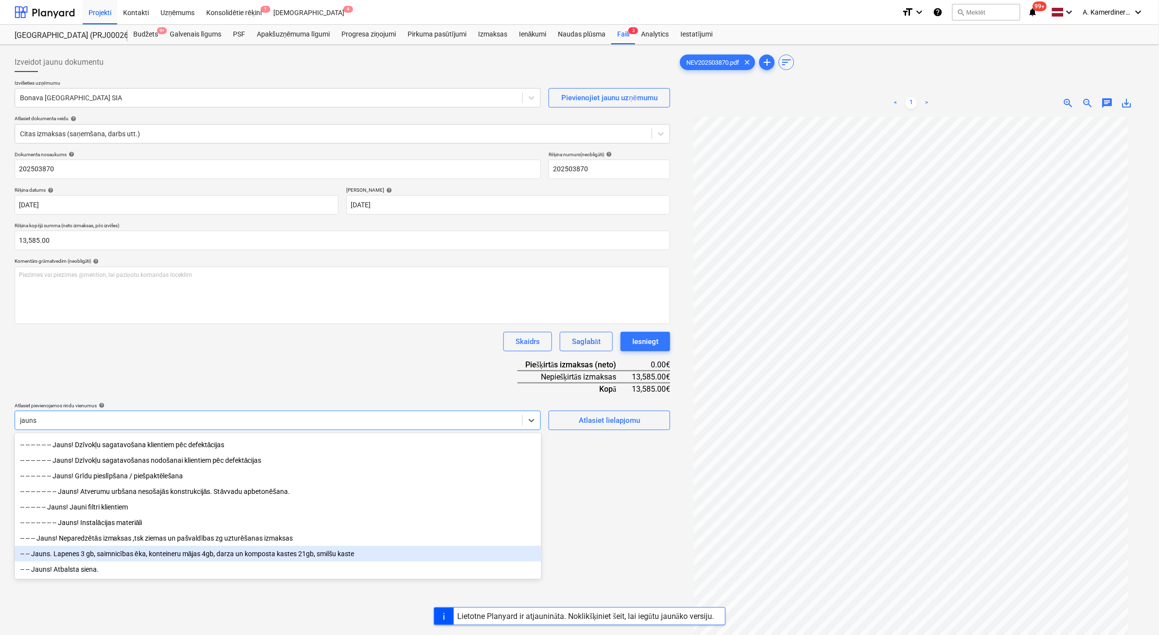
click at [135, 548] on div "-- -- Jauns. Lapenes 3 gb, saimnicības ēka, konteineru mājas 4gb, darza un komp…" at bounding box center [278, 554] width 527 height 16
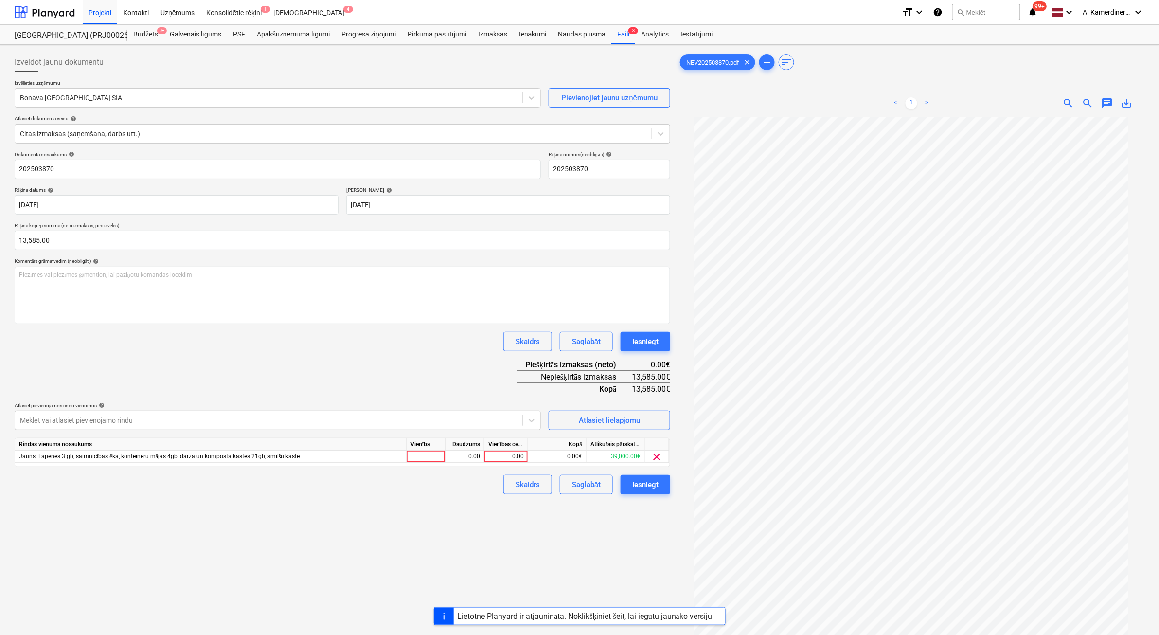
click at [625, 533] on div "Izveidot jaunu dokumentu Izvēlieties uzņēmumu Bonava Latvija SIA Pievienojiet j…" at bounding box center [342, 388] width 663 height 679
click at [507, 455] on div "0.00" at bounding box center [505, 456] width 35 height 12
type input "13585"
click at [481, 451] on div "0.00" at bounding box center [464, 456] width 39 height 12
click at [644, 338] on div "Iesniegt" at bounding box center [645, 341] width 26 height 13
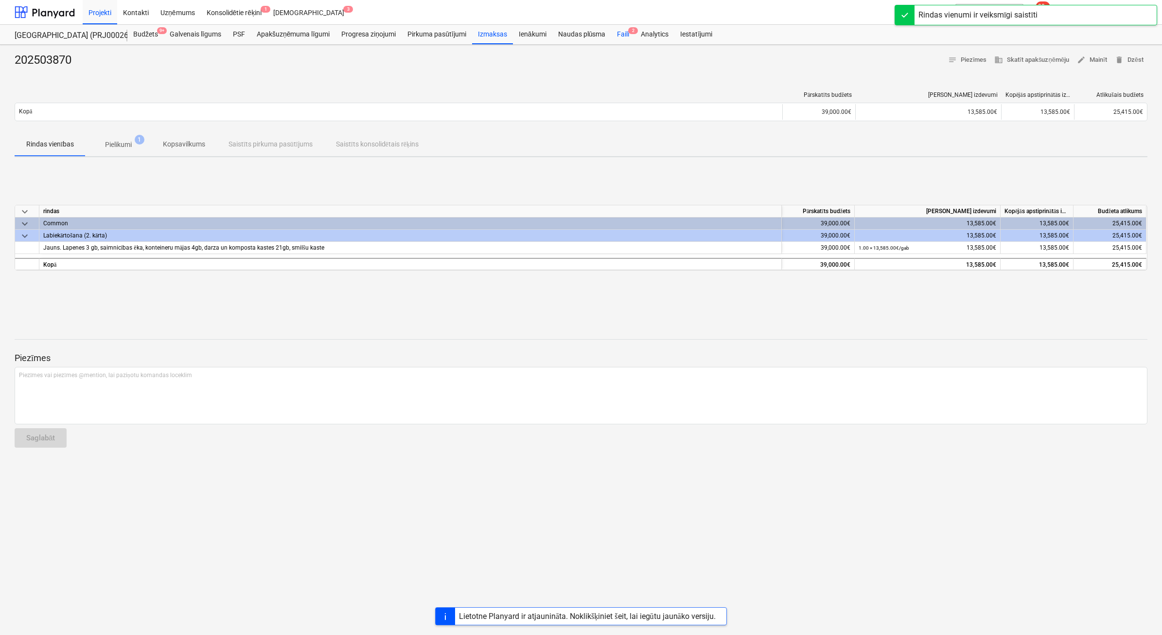
click at [620, 34] on div "Faili 2" at bounding box center [623, 34] width 24 height 19
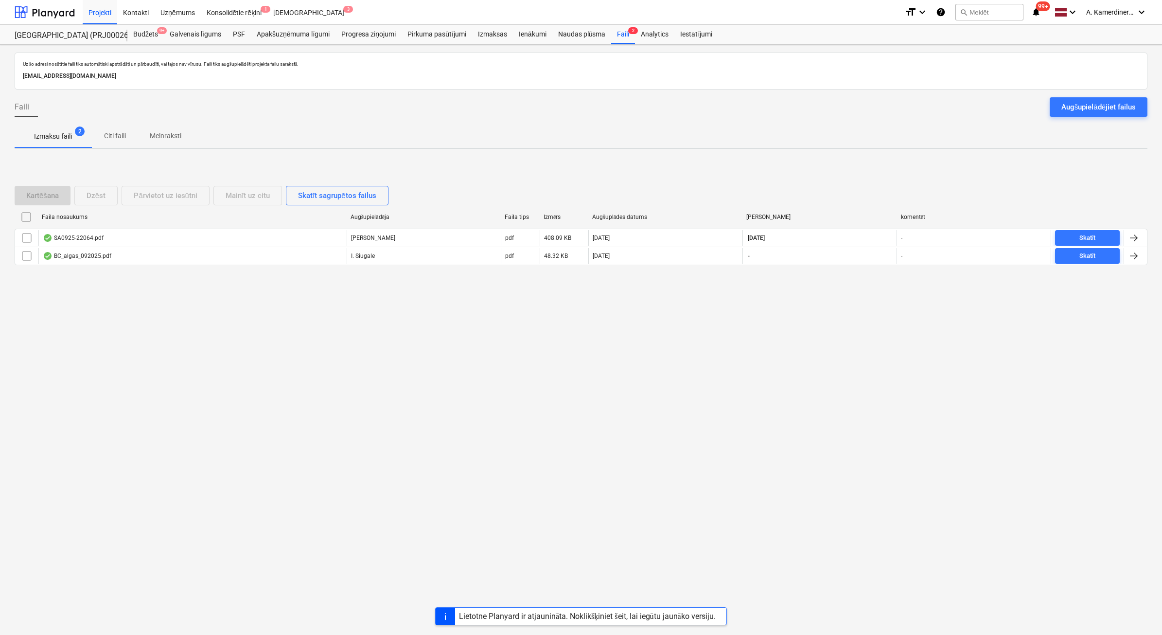
click at [1056, 371] on div "Uz šo adresi nosūtītie faili tiks automātiski apstrādāti un pārbaudīti, vai taj…" at bounding box center [581, 340] width 1162 height 590
click at [690, 493] on div "Uz šo adresi nosūtītie faili tiks automātiski apstrādāti un pārbaudīti, vai taj…" at bounding box center [581, 340] width 1162 height 590
